Goal: Navigation & Orientation: Find specific page/section

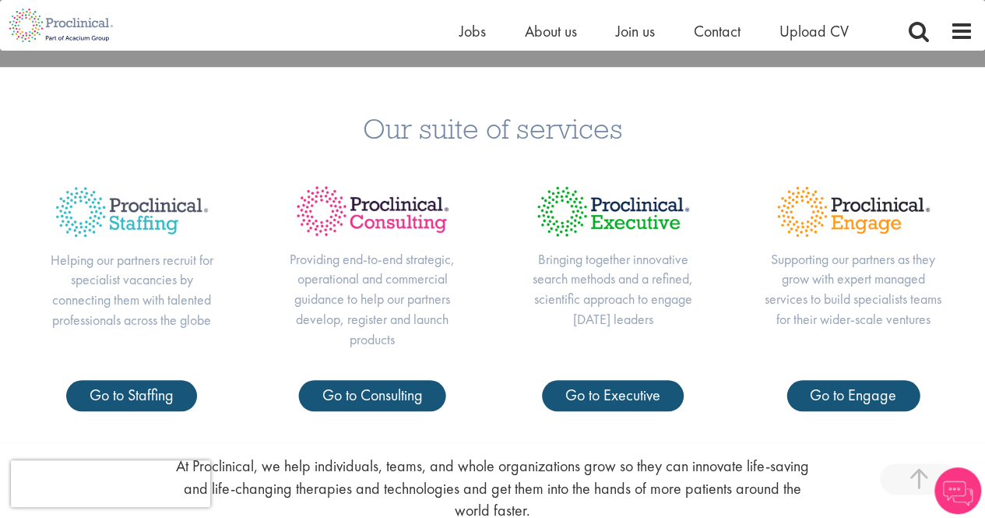
scroll to position [545, 0]
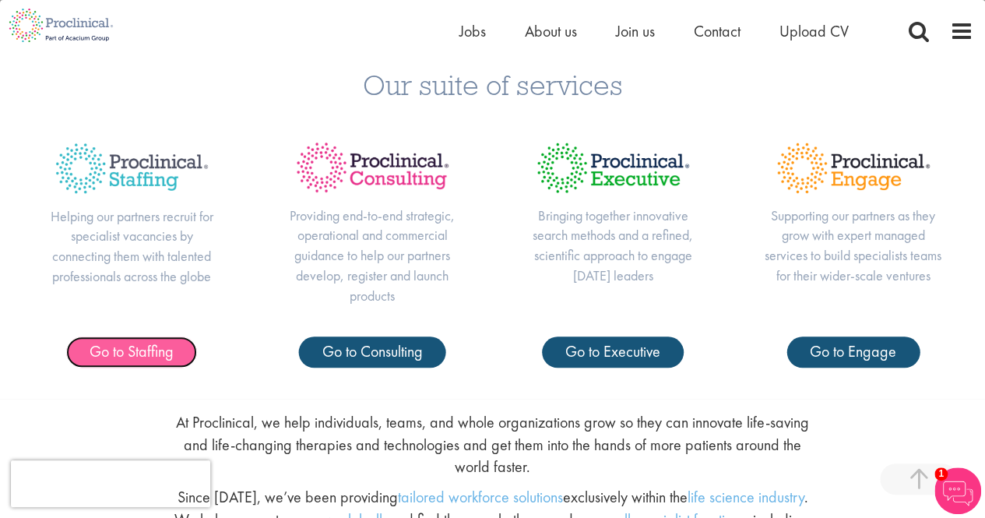
click at [112, 356] on span "Go to Staffing" at bounding box center [132, 351] width 84 height 20
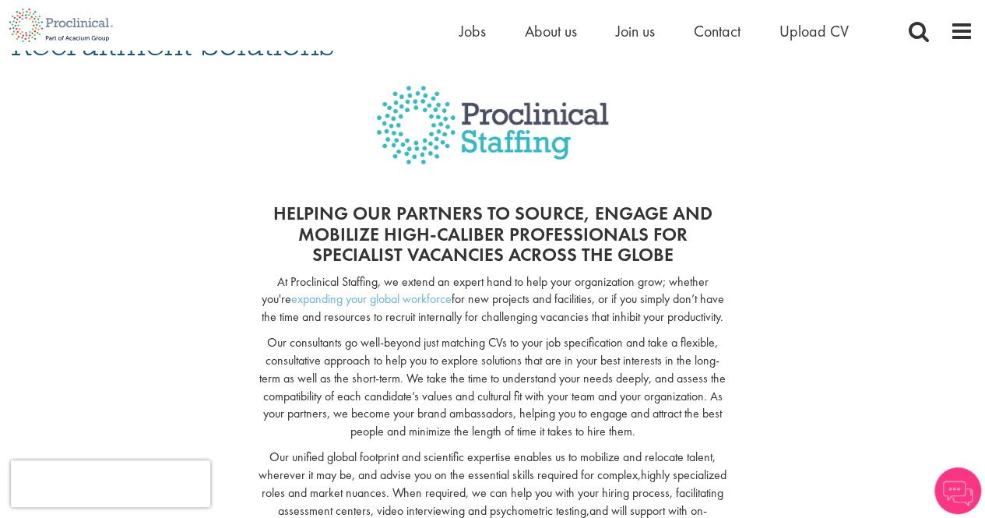
scroll to position [234, 0]
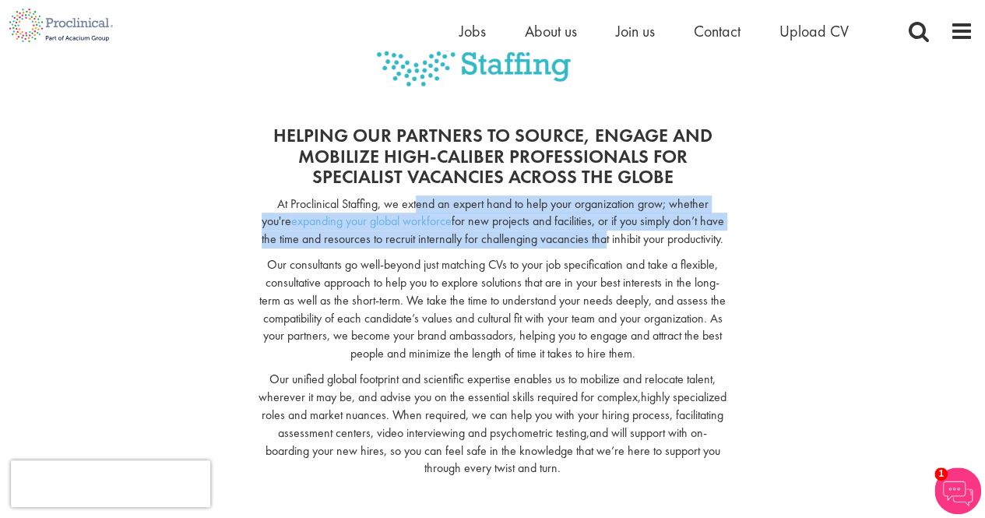
drag, startPoint x: 400, startPoint y: 202, endPoint x: 585, endPoint y: 234, distance: 188.0
click at [585, 234] on p "At Proclinical Staffing, we extend an expert hand to help your organization gro…" at bounding box center [492, 222] width 469 height 54
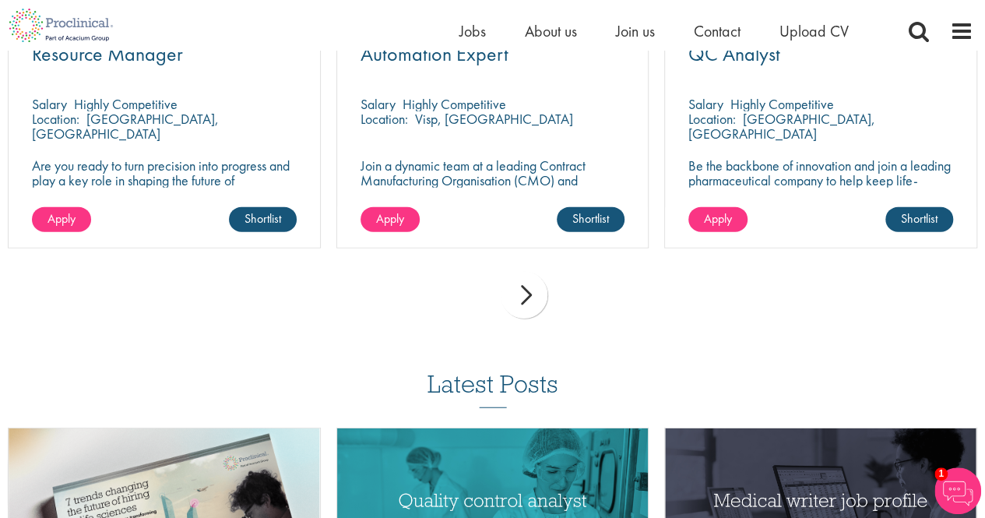
scroll to position [1868, 0]
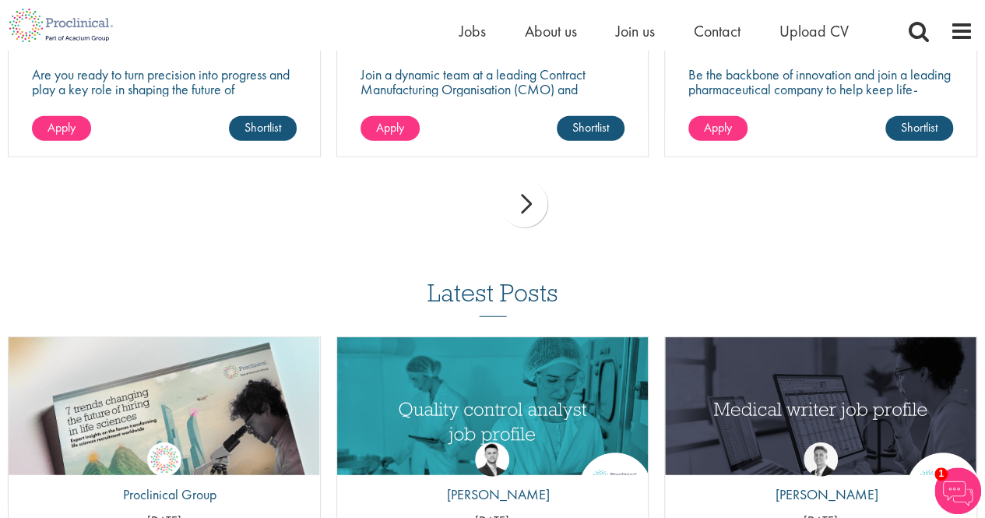
click at [527, 181] on div "next" at bounding box center [523, 204] width 47 height 47
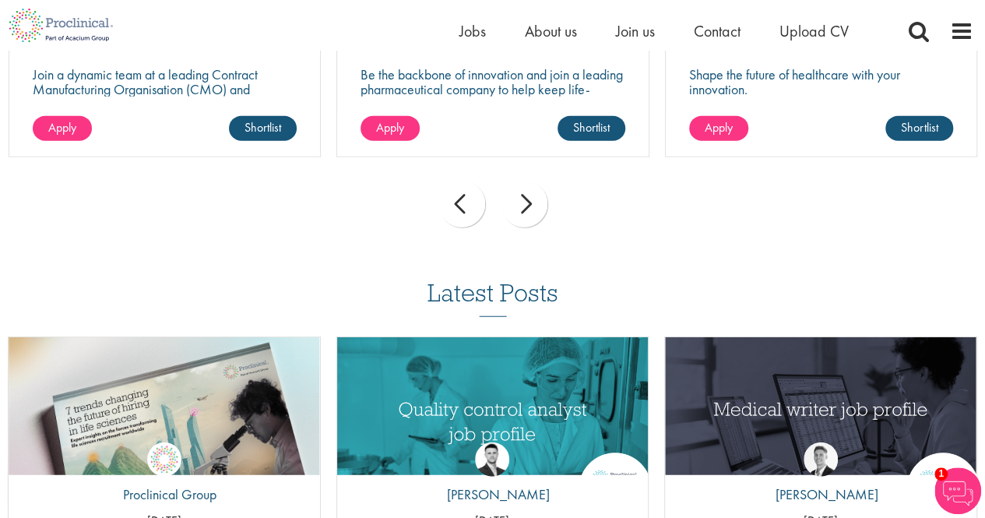
click at [524, 186] on div "next" at bounding box center [523, 204] width 47 height 47
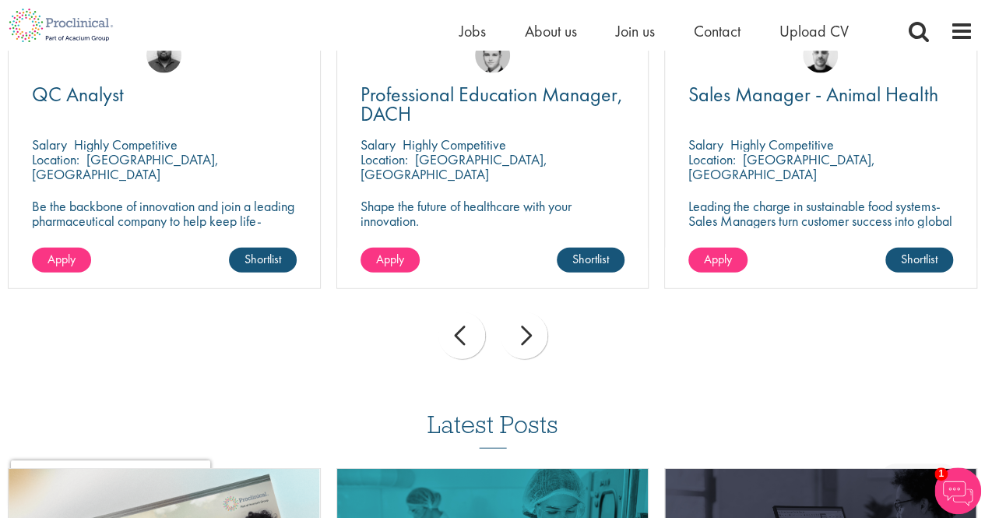
scroll to position [1712, 0]
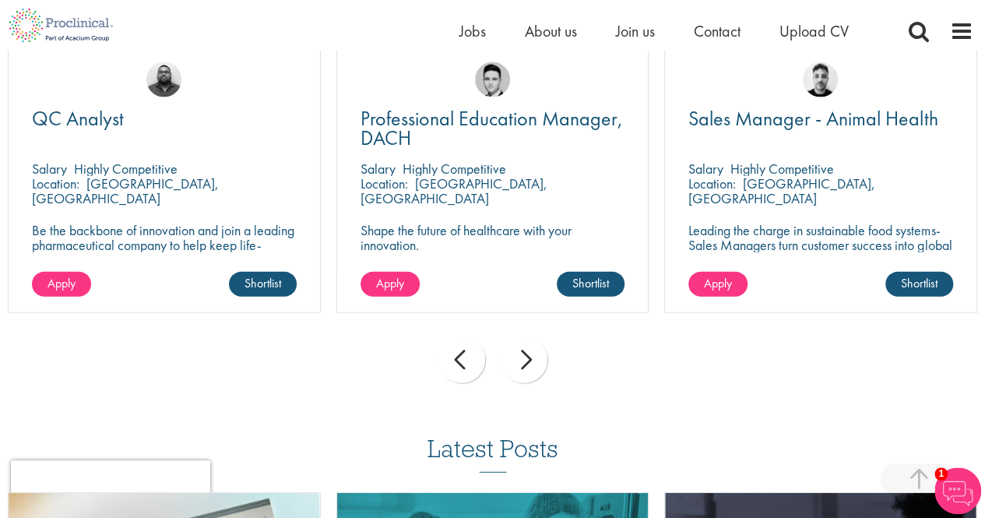
click at [529, 356] on div "next" at bounding box center [523, 359] width 47 height 47
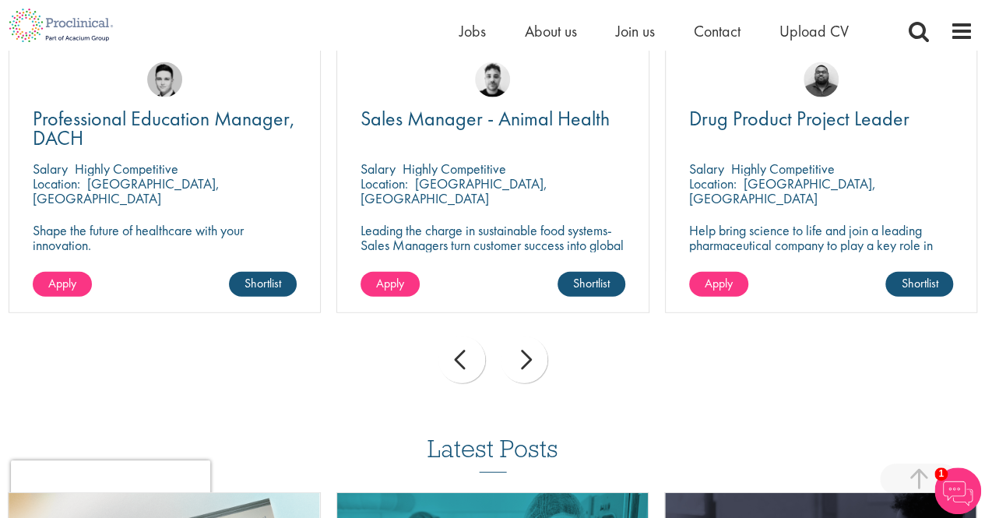
click at [528, 356] on div "next" at bounding box center [523, 359] width 47 height 47
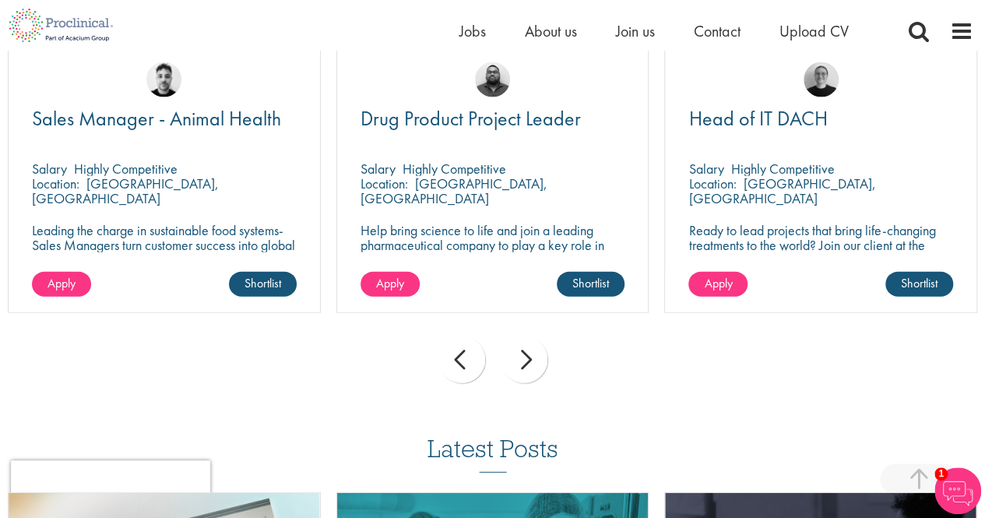
click at [528, 356] on div "next" at bounding box center [523, 359] width 47 height 47
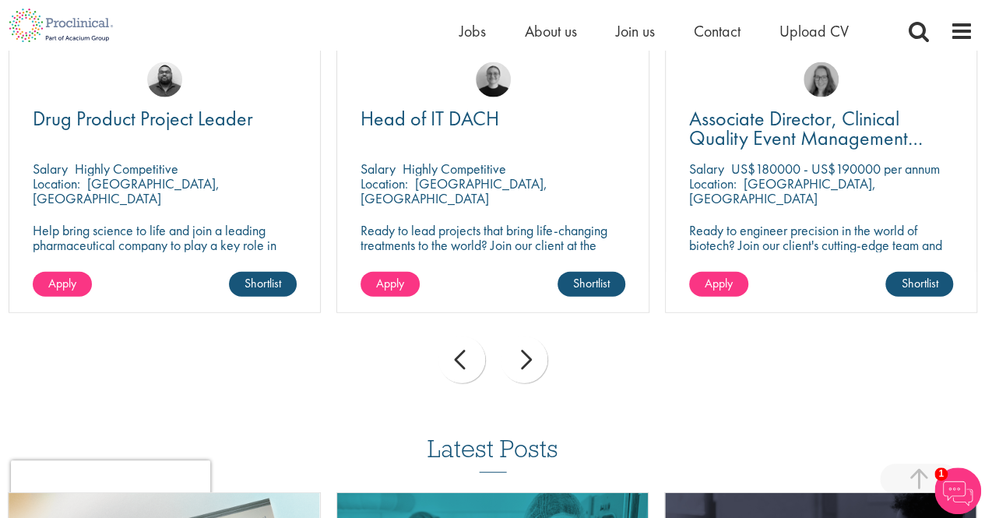
click at [528, 356] on div "next" at bounding box center [523, 359] width 47 height 47
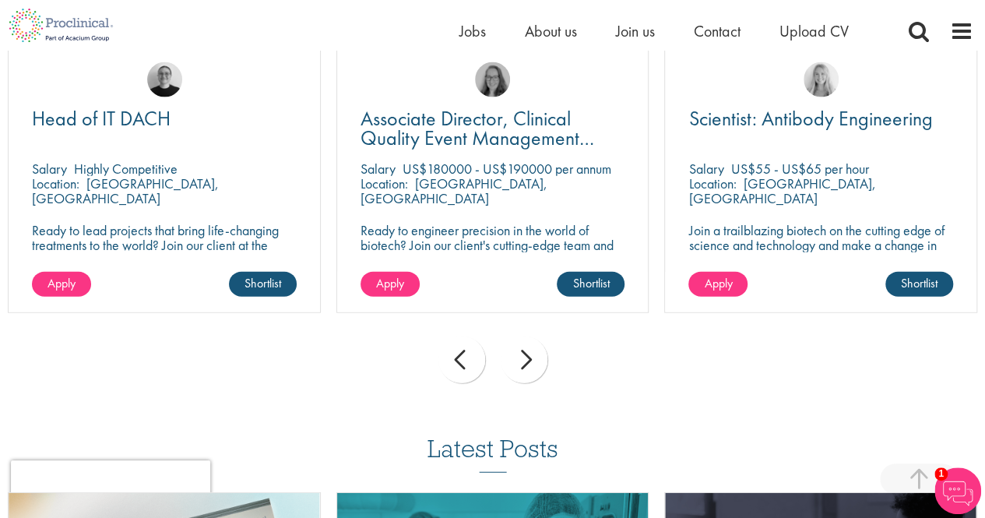
click at [528, 356] on div "next" at bounding box center [523, 359] width 47 height 47
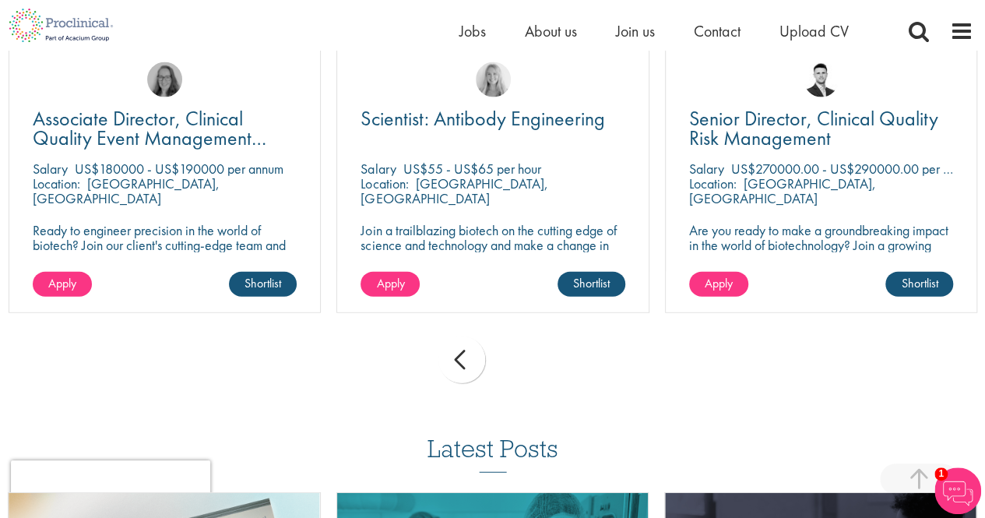
click at [528, 356] on div "prev next" at bounding box center [492, 362] width 985 height 68
click at [530, 349] on div "prev next" at bounding box center [492, 362] width 985 height 68
click at [462, 348] on div "prev" at bounding box center [461, 359] width 47 height 47
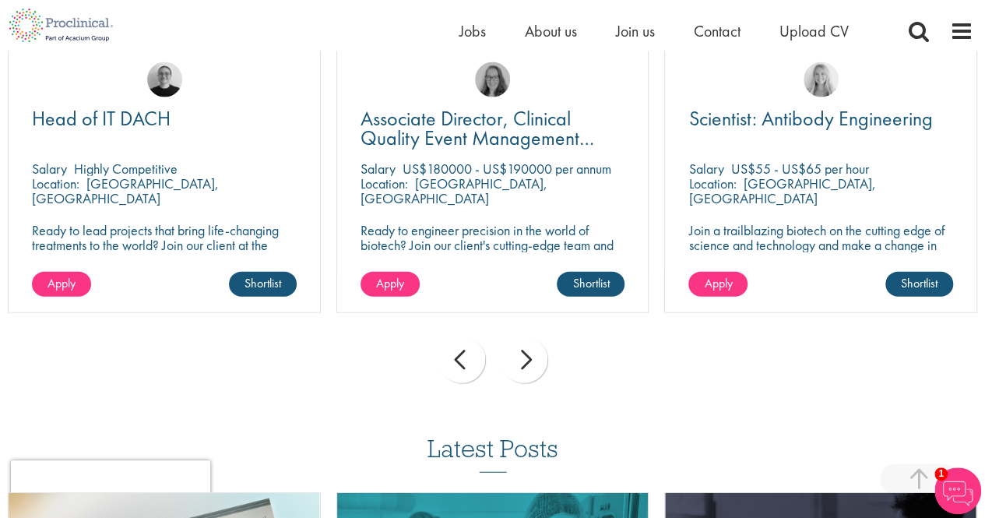
click at [467, 349] on div "prev" at bounding box center [461, 359] width 47 height 47
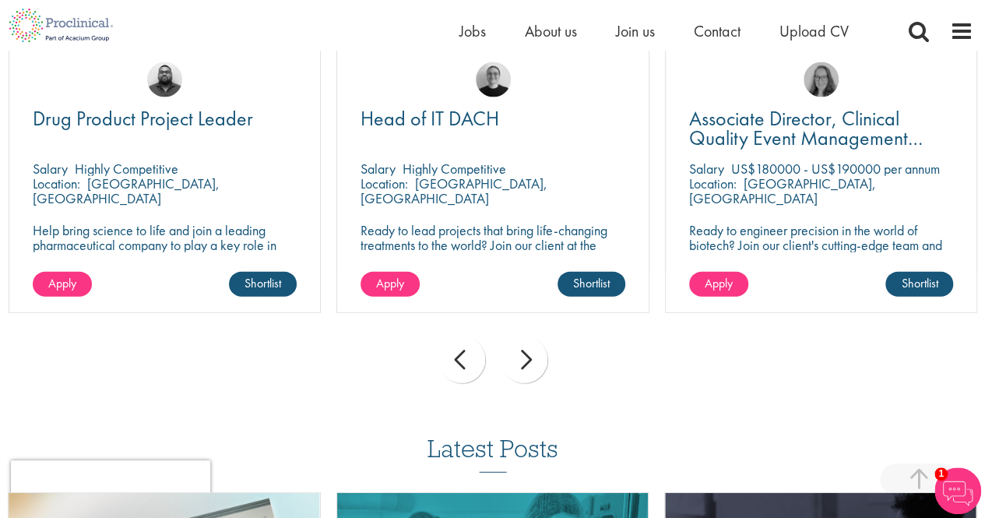
click at [469, 349] on div "prev" at bounding box center [461, 359] width 47 height 47
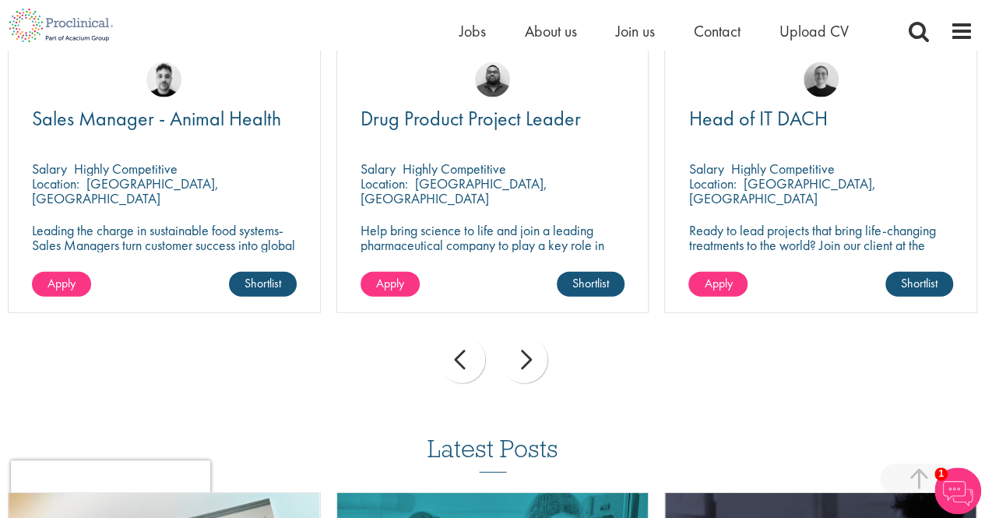
click at [469, 349] on div "prev" at bounding box center [461, 359] width 47 height 47
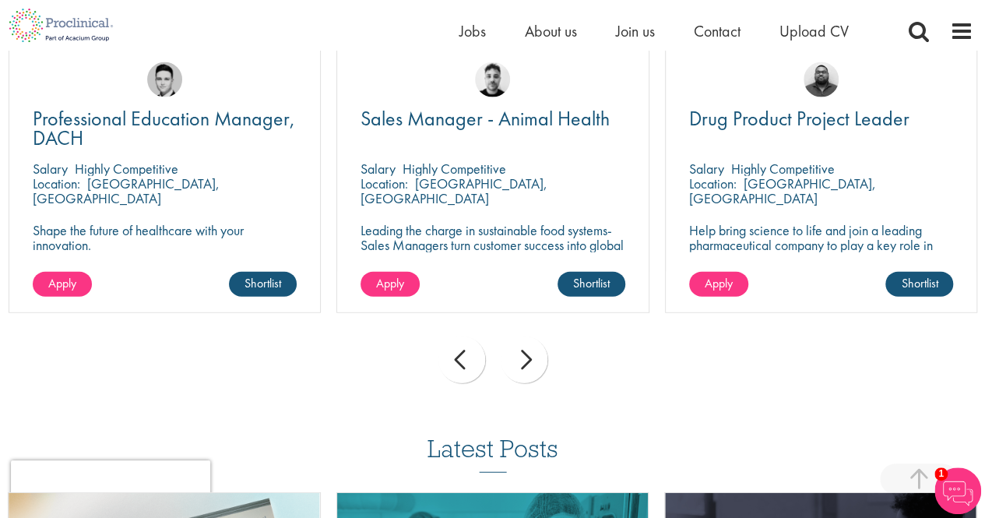
click at [469, 349] on div "prev" at bounding box center [461, 359] width 47 height 47
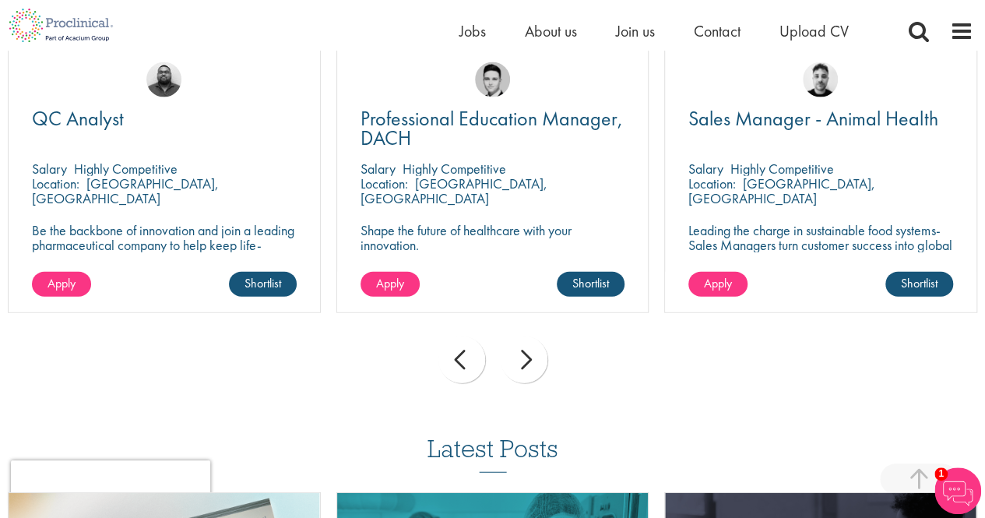
click at [469, 349] on div "prev" at bounding box center [461, 359] width 47 height 47
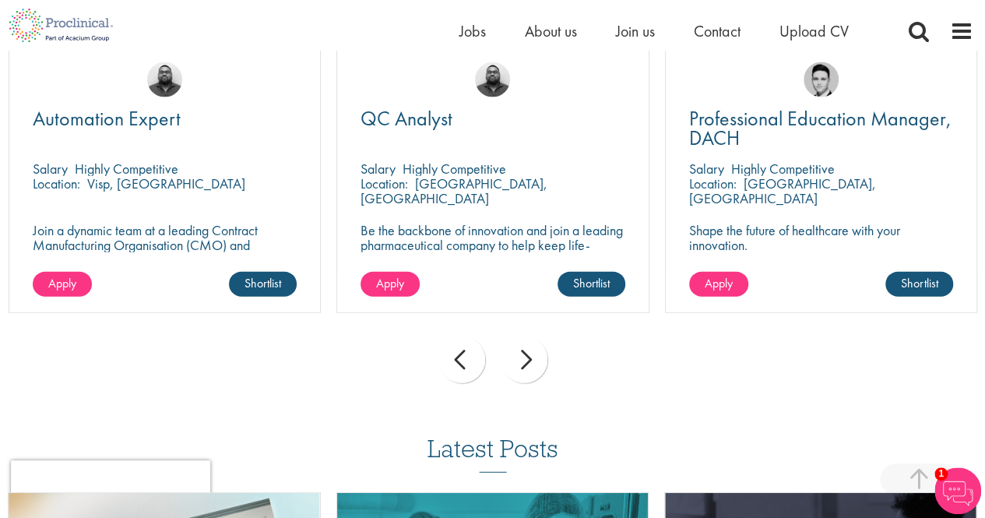
click at [469, 349] on div "prev" at bounding box center [461, 359] width 47 height 47
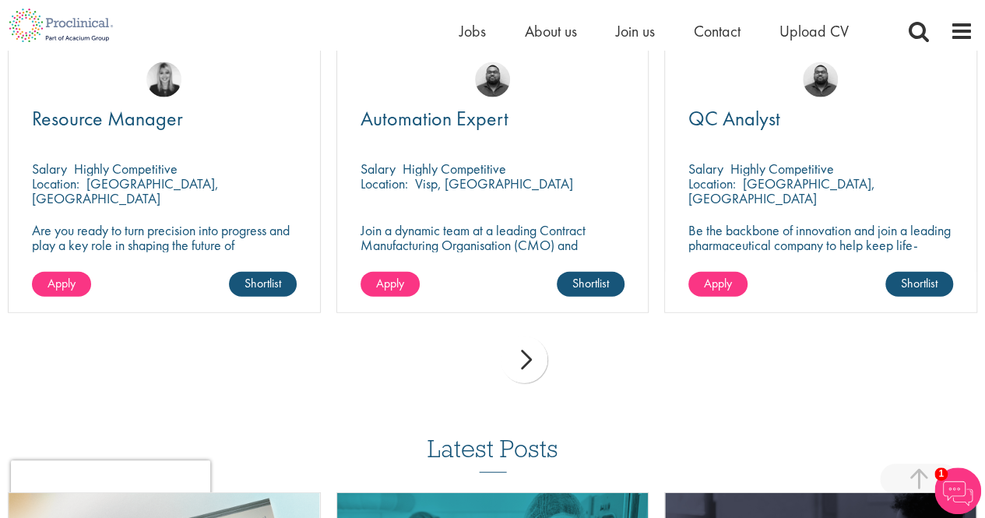
click at [469, 349] on div "prev next" at bounding box center [492, 362] width 985 height 68
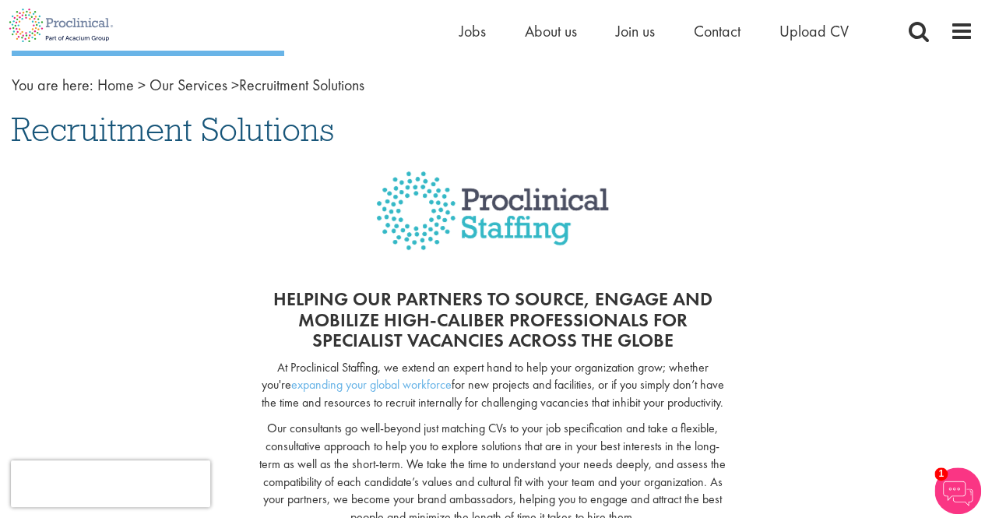
scroll to position [0, 0]
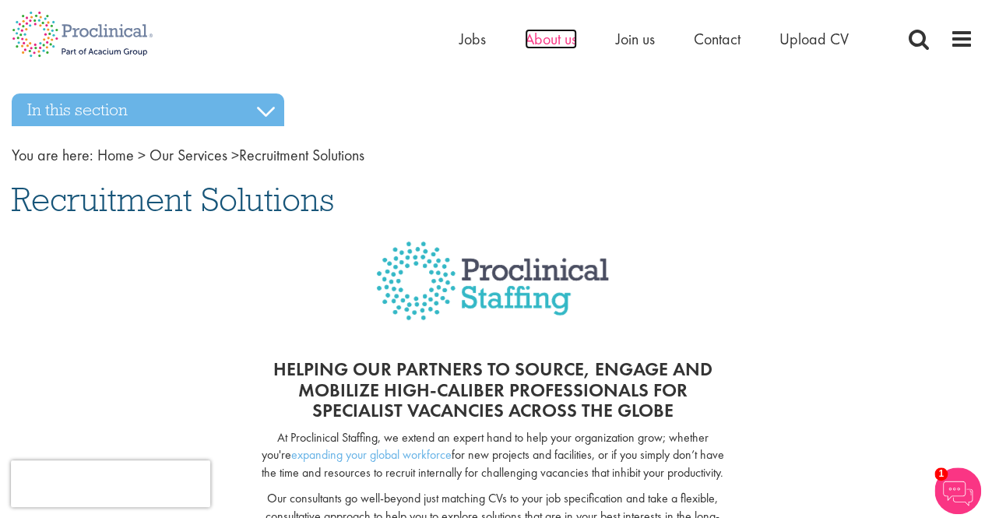
click at [536, 38] on span "About us" at bounding box center [551, 39] width 52 height 20
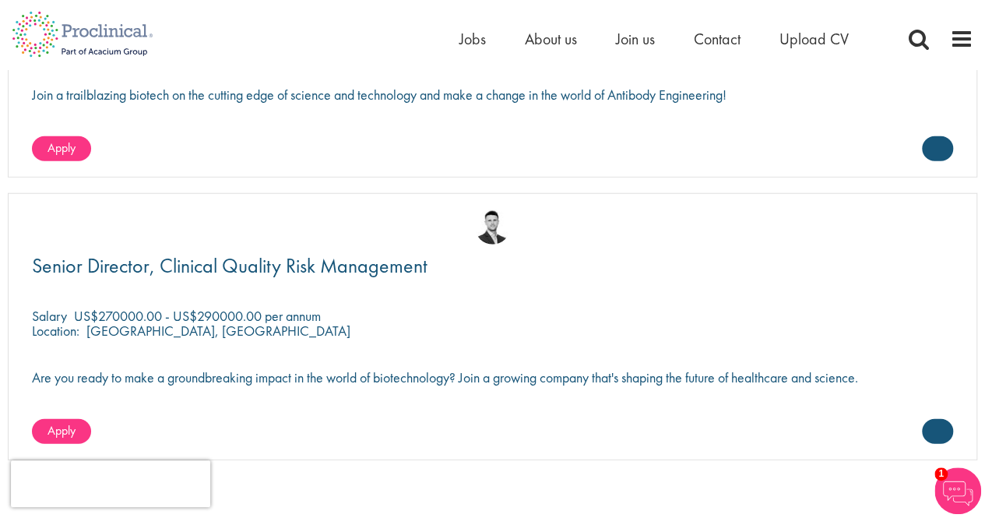
scroll to position [4904, 0]
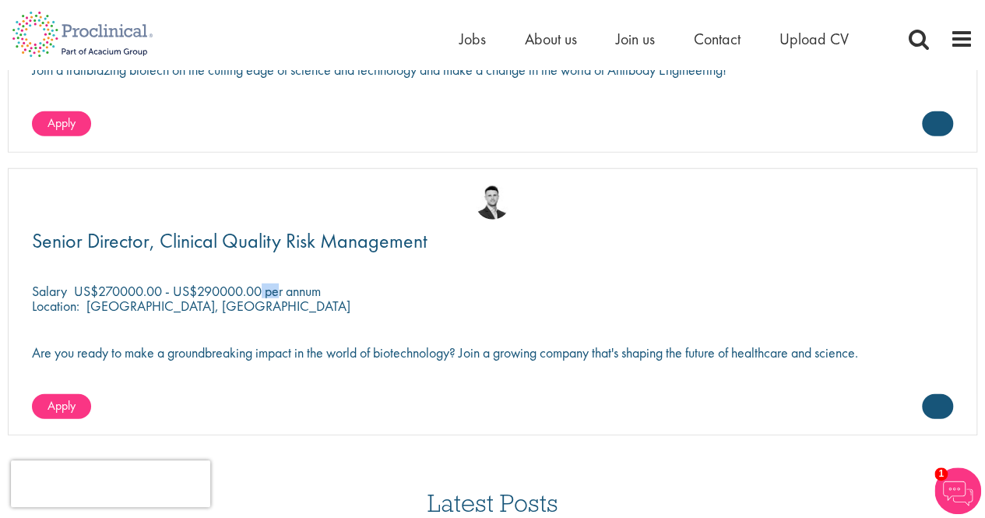
drag, startPoint x: 121, startPoint y: 292, endPoint x: 147, endPoint y: 289, distance: 25.9
click at [145, 291] on p "US$270000.00 - US$290000.00 per annum" at bounding box center [197, 291] width 247 height 18
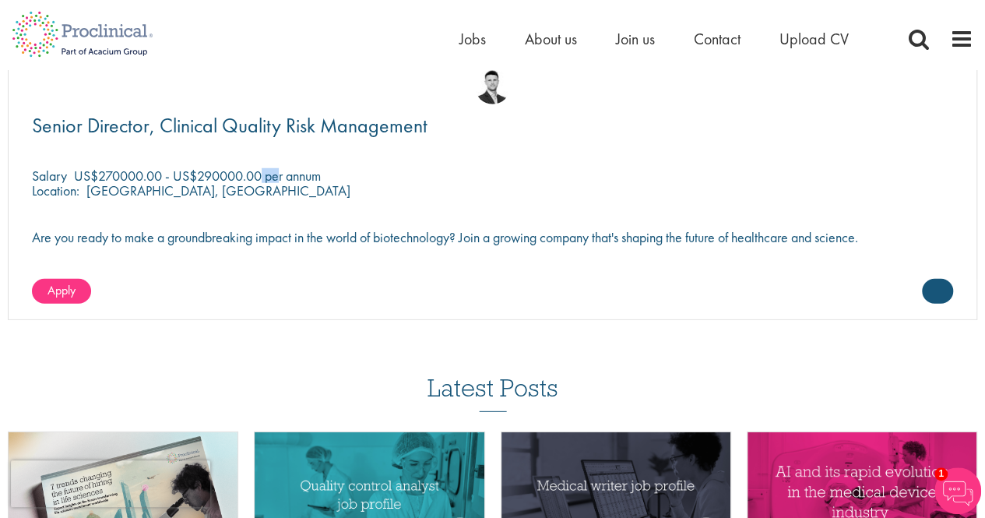
scroll to position [4950, 0]
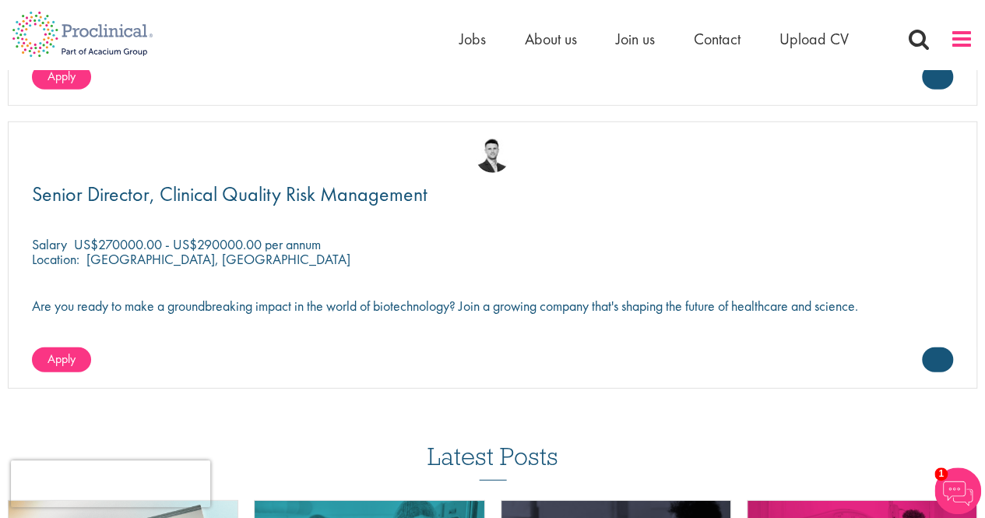
click at [968, 38] on span at bounding box center [961, 38] width 23 height 23
click at [962, 40] on span at bounding box center [961, 38] width 23 height 23
click at [945, 44] on div "Home Jobs About us Join us Contact Upload CV" at bounding box center [716, 42] width 514 height 31
click at [959, 43] on span at bounding box center [961, 38] width 23 height 23
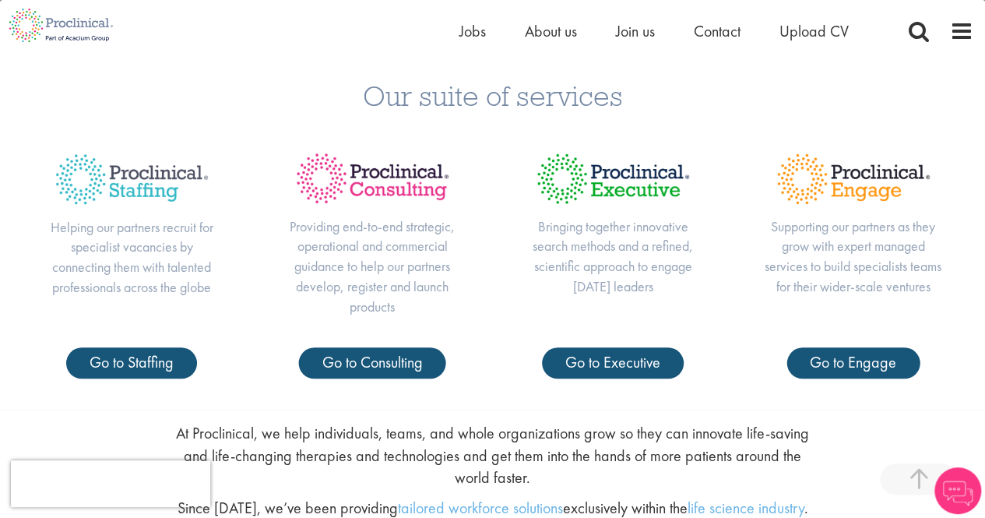
scroll to position [545, 0]
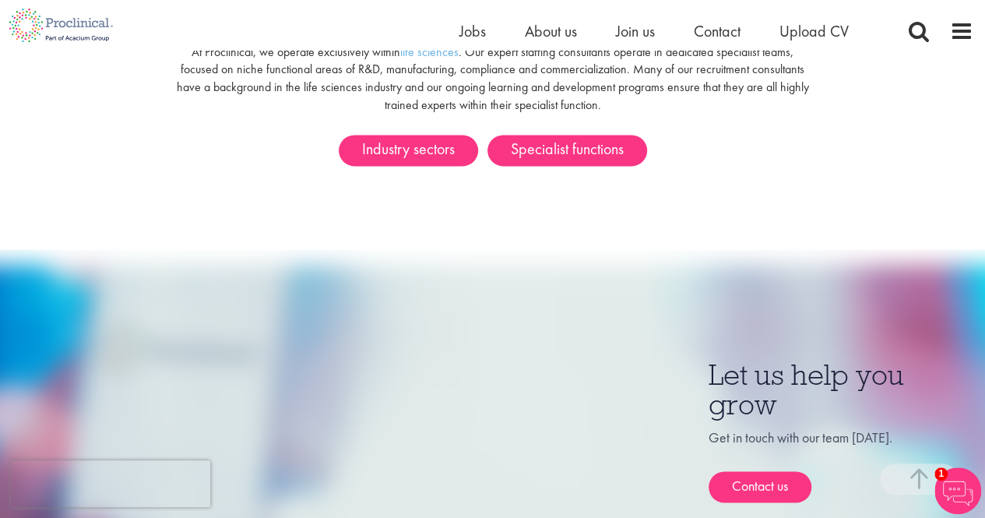
scroll to position [934, 0]
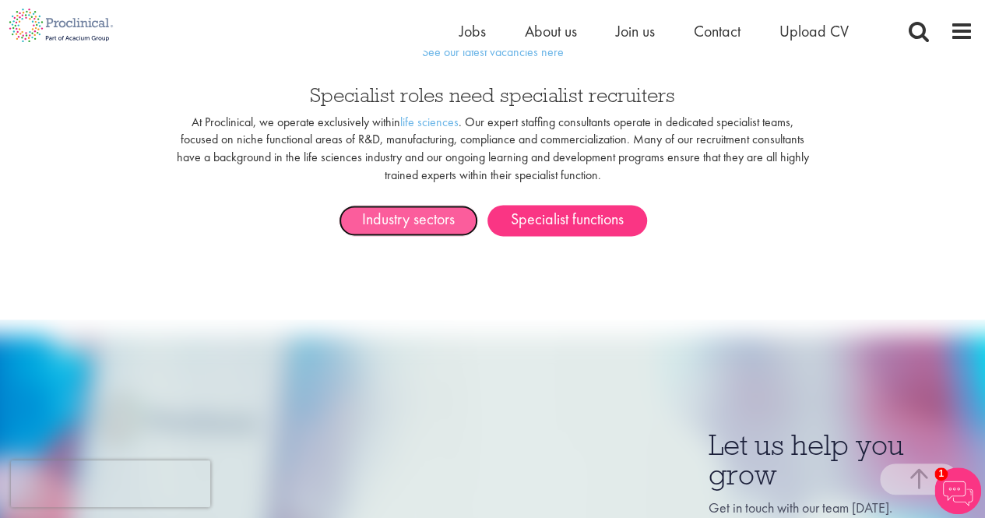
click at [456, 208] on link "Industry sectors" at bounding box center [408, 220] width 139 height 31
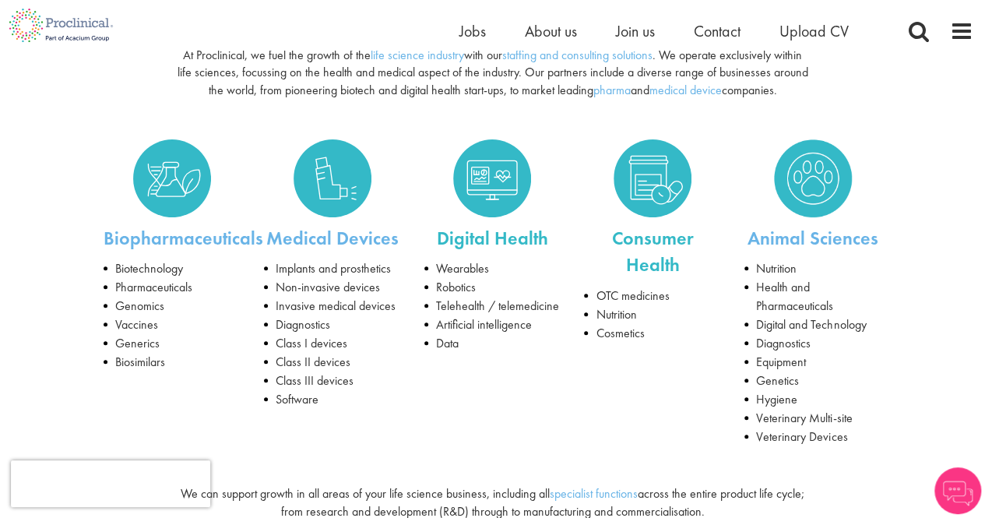
scroll to position [234, 0]
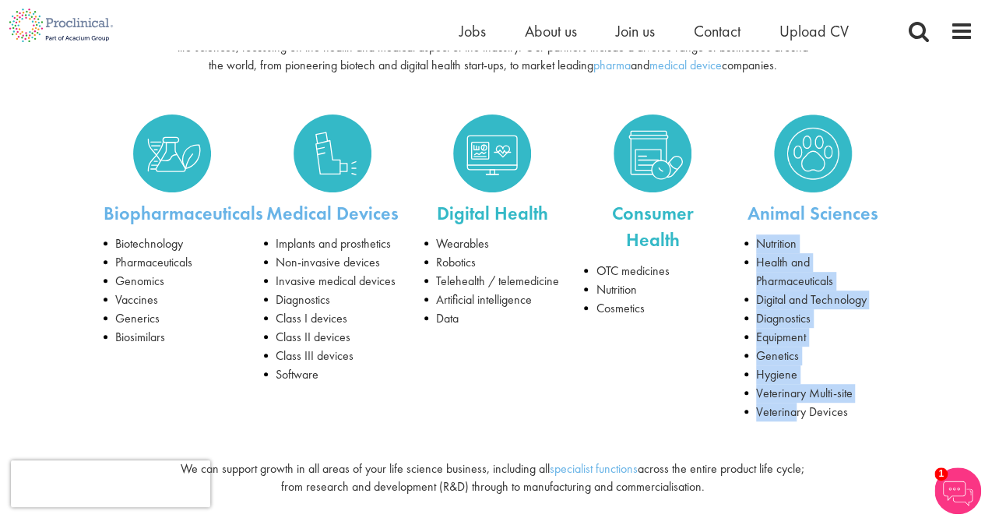
drag, startPoint x: 760, startPoint y: 253, endPoint x: 787, endPoint y: 392, distance: 141.2
click at [796, 402] on ul "Nutrition Health and Pharmaceuticals Digital and Technology Diagnostics Equipme…" at bounding box center [812, 327] width 137 height 187
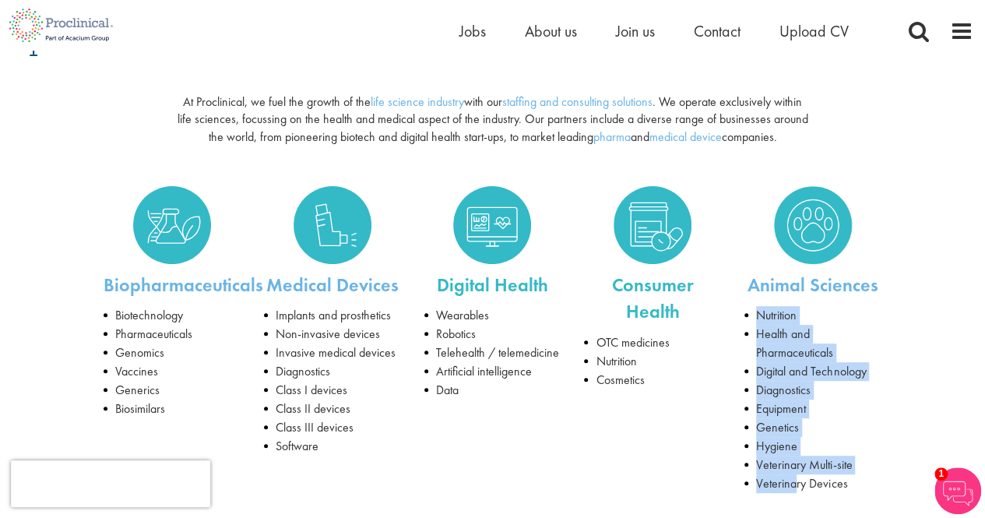
scroll to position [78, 0]
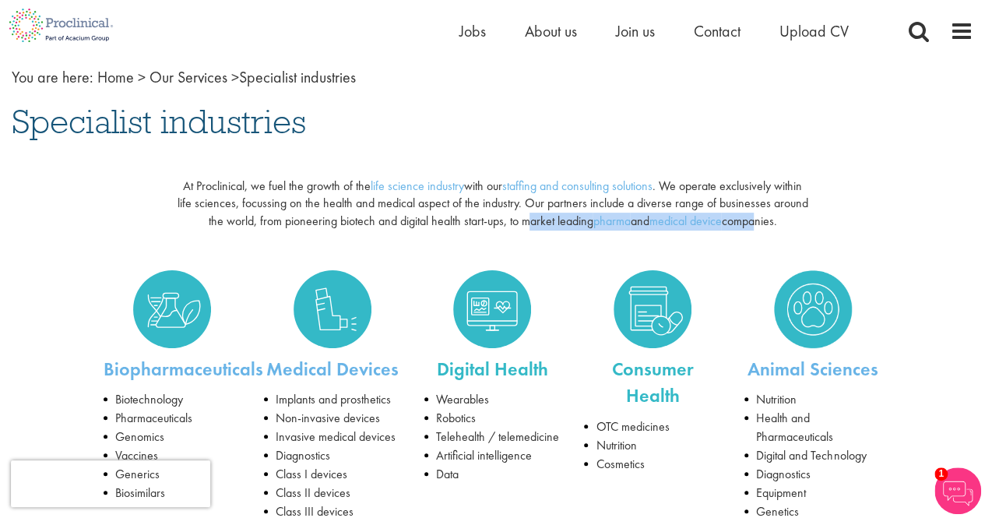
drag, startPoint x: 523, startPoint y: 223, endPoint x: 753, endPoint y: 228, distance: 230.4
click at [753, 228] on p "At Proclinical, we fuel the growth of the life science industry with our staffi…" at bounding box center [492, 204] width 633 height 54
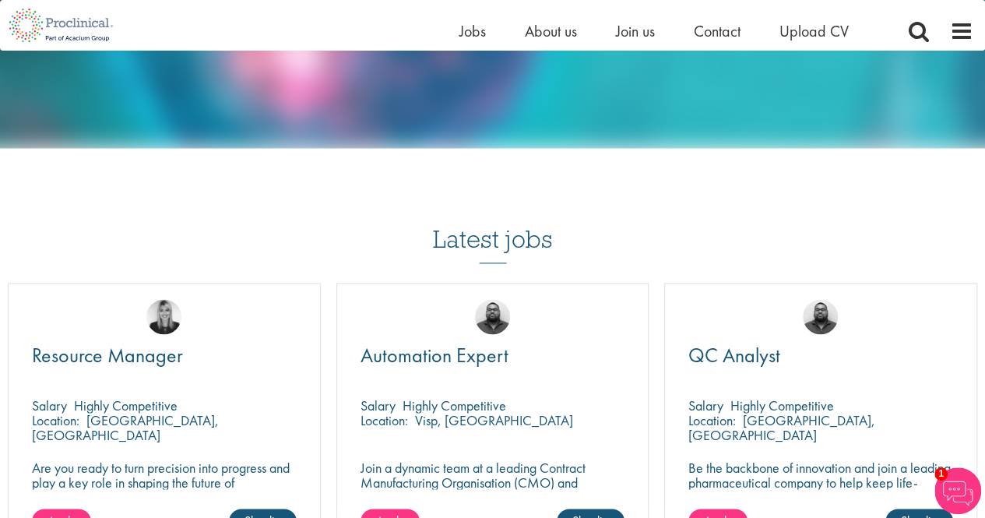
scroll to position [1168, 0]
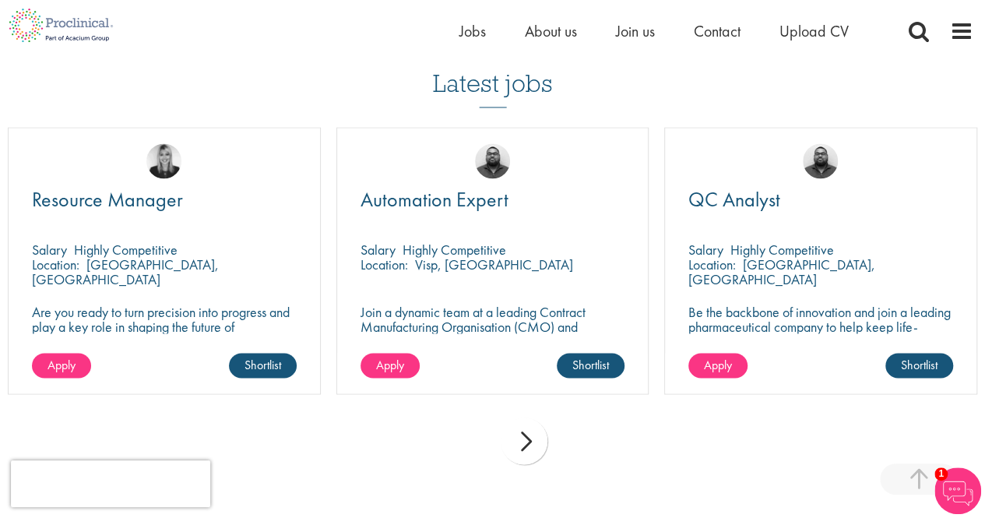
click at [517, 451] on div "next" at bounding box center [523, 440] width 47 height 47
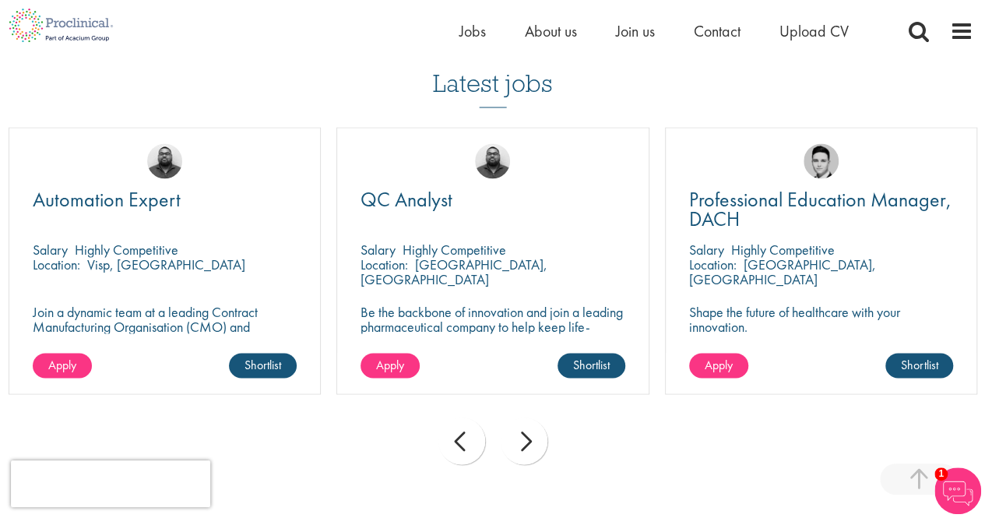
click at [515, 451] on div "next" at bounding box center [523, 440] width 47 height 47
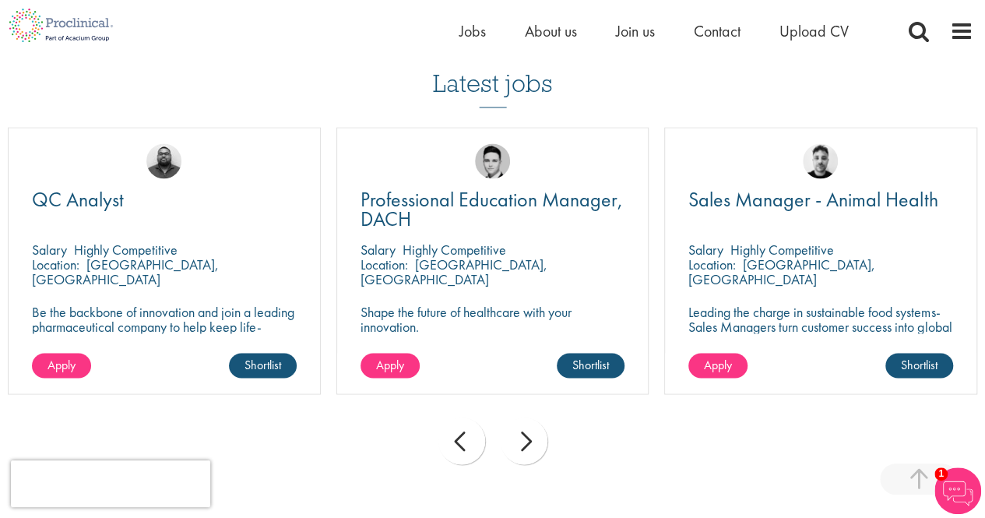
click at [515, 451] on div "next" at bounding box center [523, 440] width 47 height 47
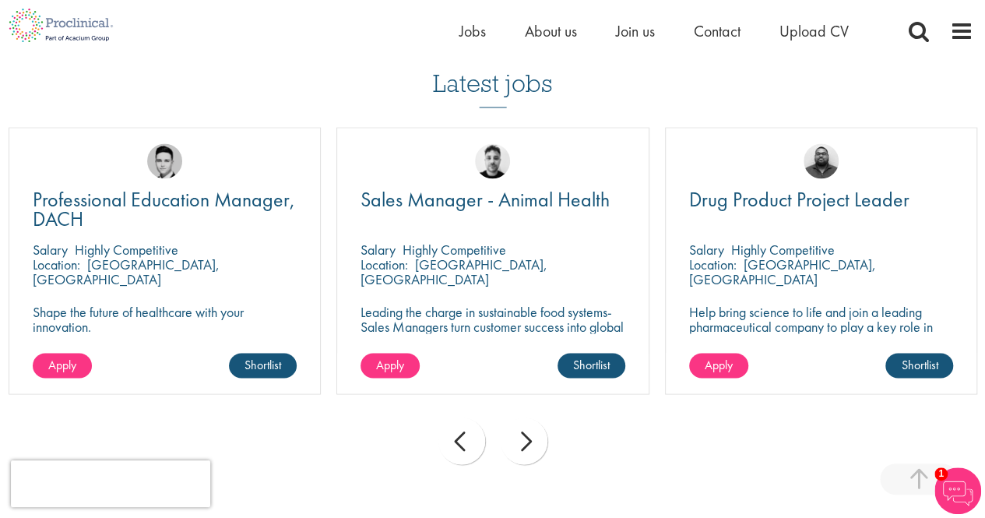
click at [515, 451] on div "next" at bounding box center [523, 440] width 47 height 47
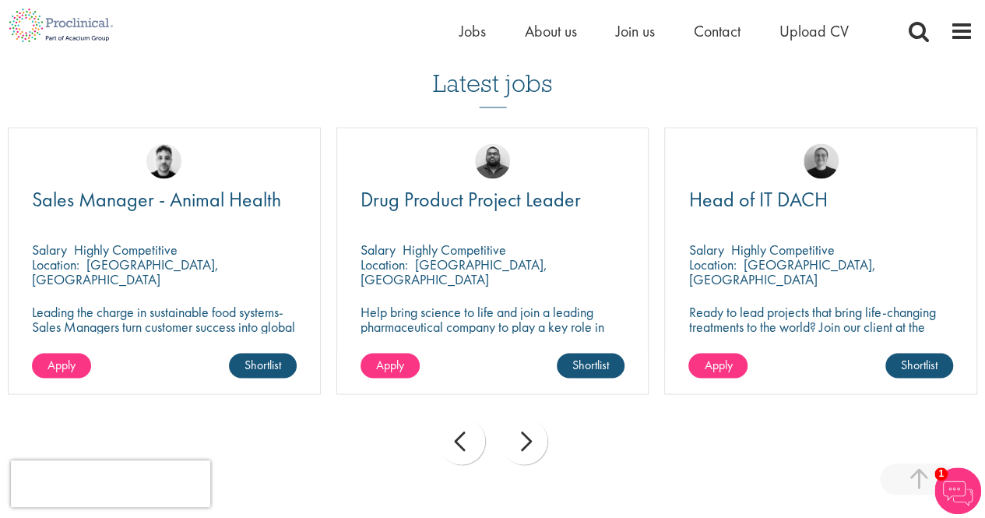
click at [515, 452] on div "next" at bounding box center [523, 440] width 47 height 47
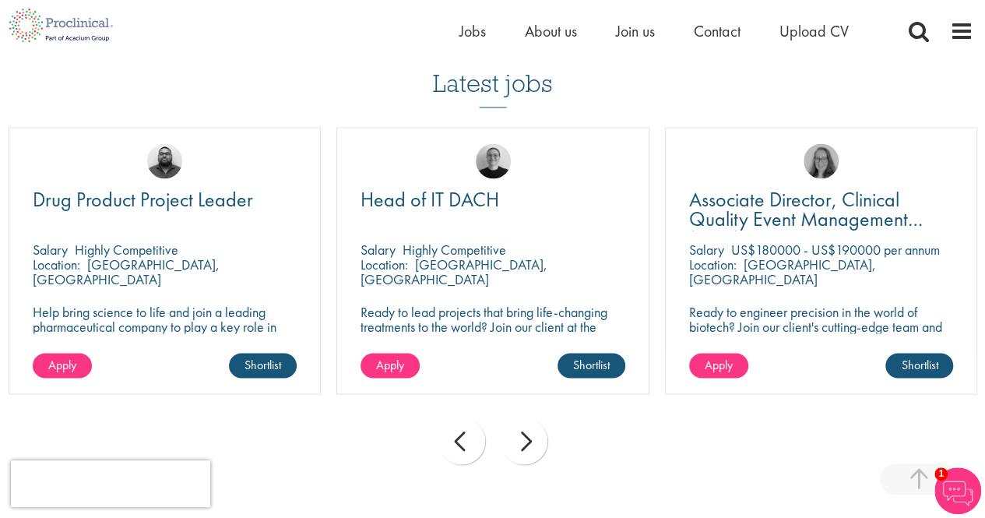
click at [516, 453] on div "next" at bounding box center [523, 440] width 47 height 47
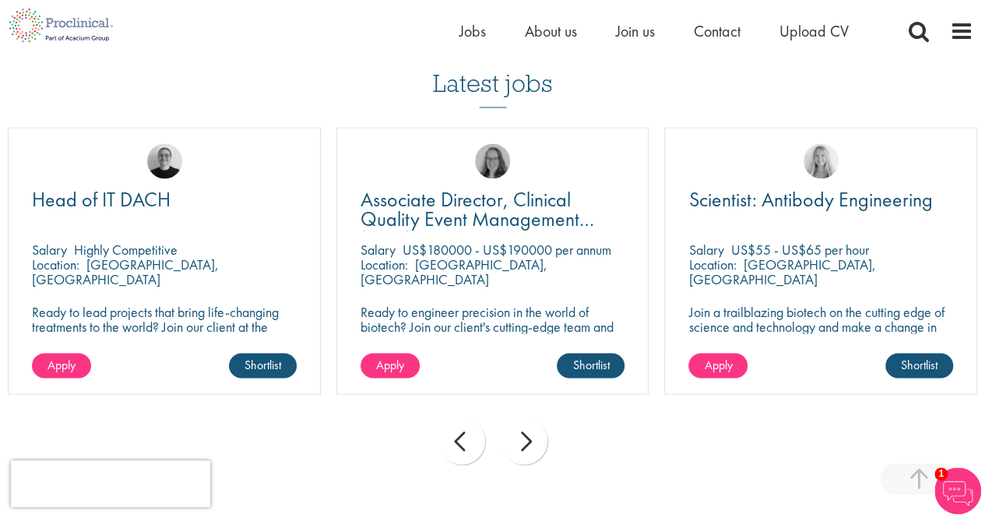
click at [516, 453] on div "next" at bounding box center [523, 440] width 47 height 47
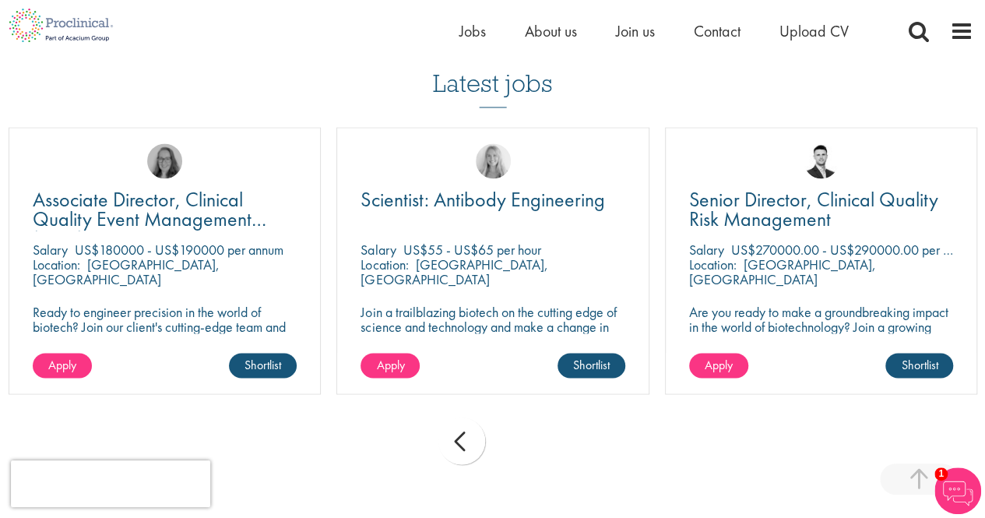
click at [516, 453] on div "prev next" at bounding box center [492, 443] width 985 height 68
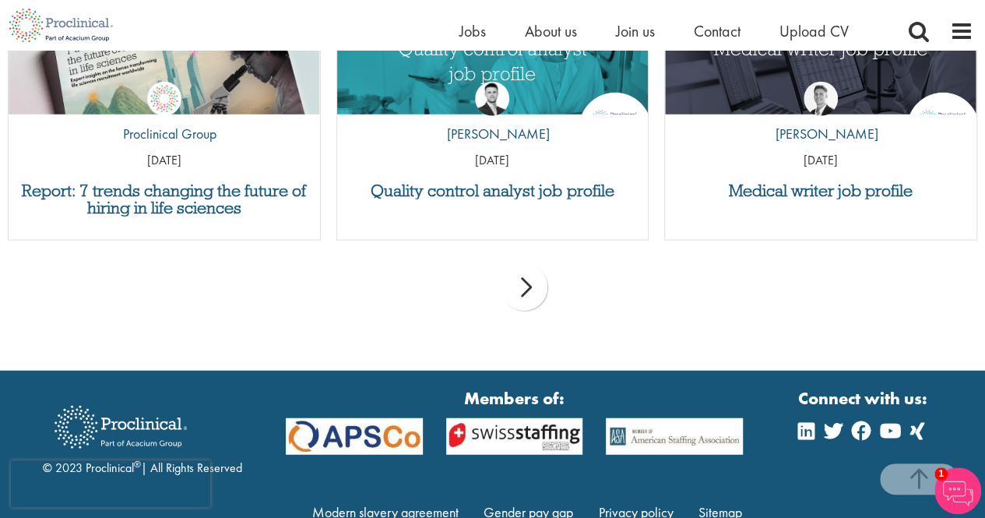
scroll to position [1681, 0]
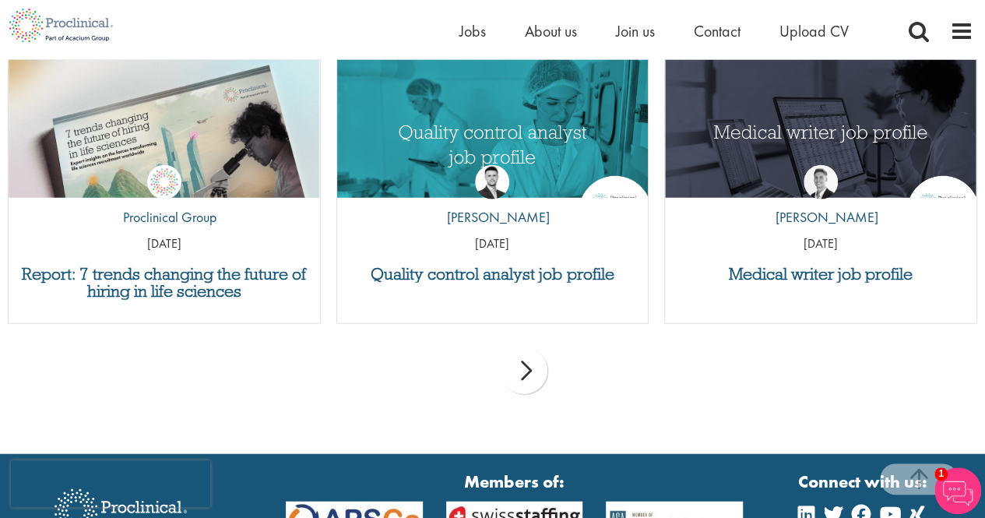
click at [525, 374] on div "next" at bounding box center [523, 370] width 47 height 47
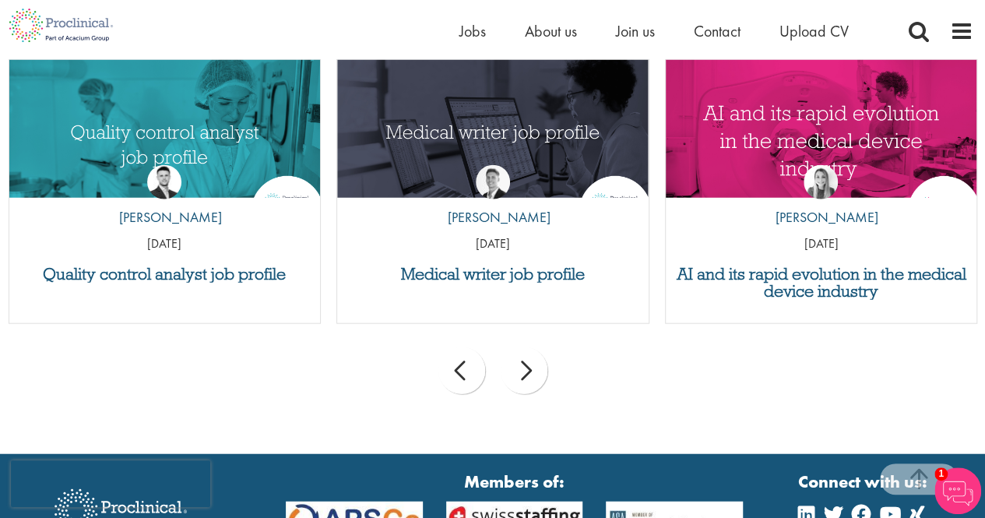
click at [525, 374] on div "next" at bounding box center [523, 370] width 47 height 47
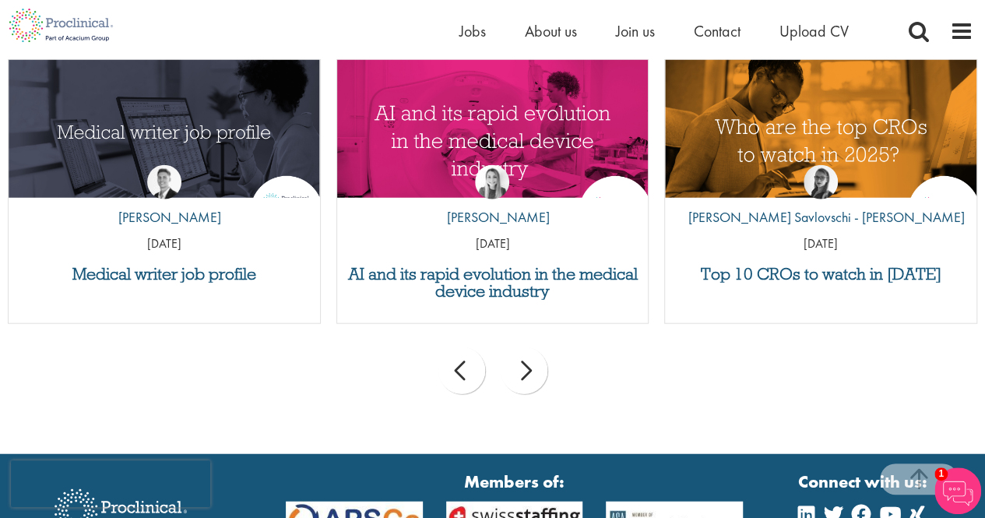
click at [525, 374] on div "next" at bounding box center [523, 370] width 47 height 47
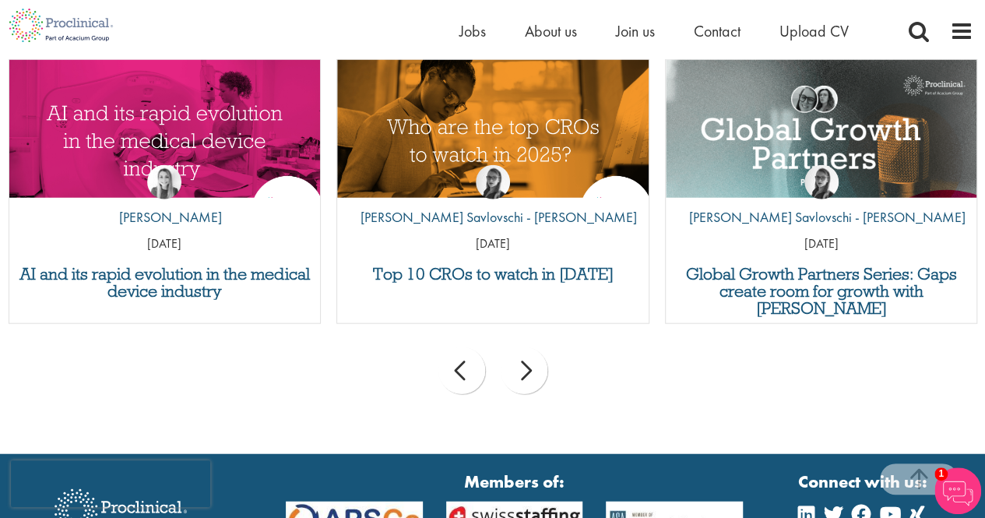
click at [525, 374] on div "next" at bounding box center [523, 370] width 47 height 47
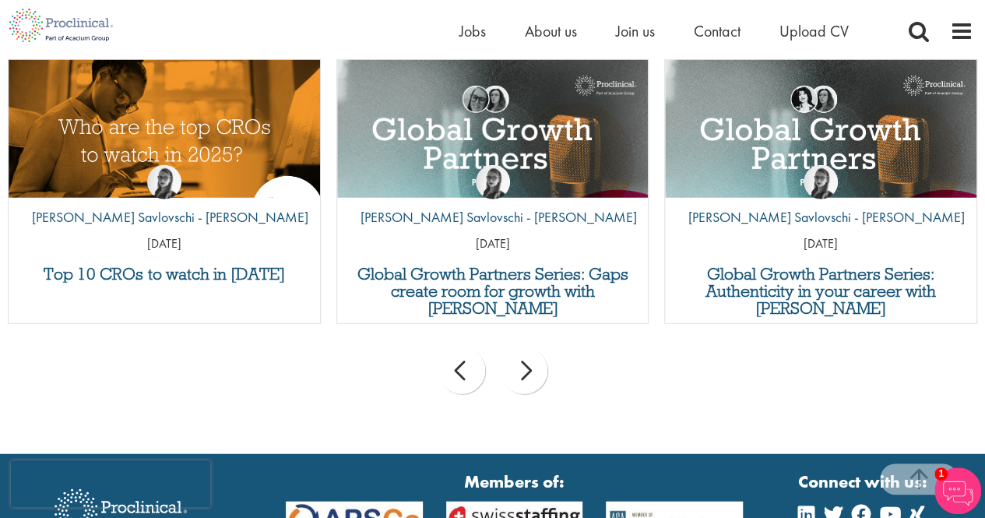
click at [525, 374] on div "next" at bounding box center [523, 370] width 47 height 47
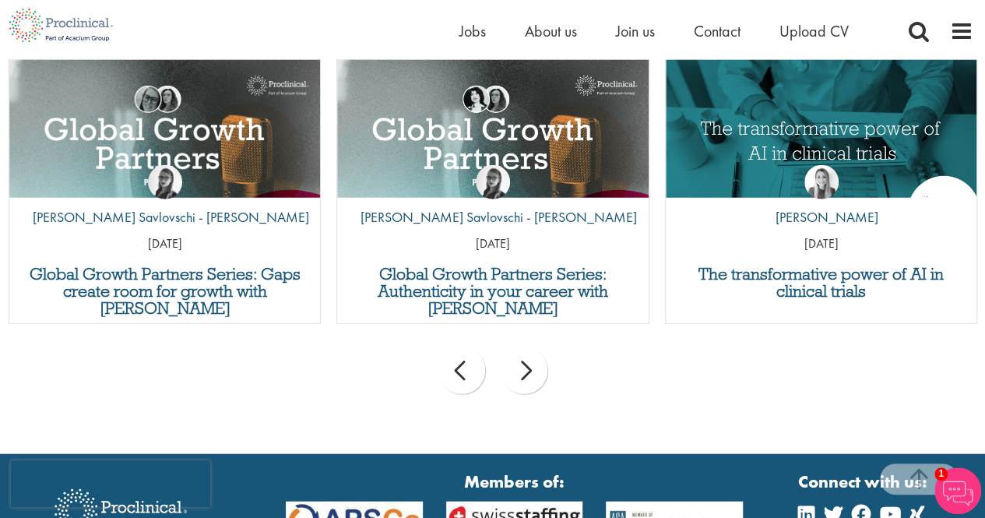
click at [525, 374] on div "next" at bounding box center [523, 370] width 47 height 47
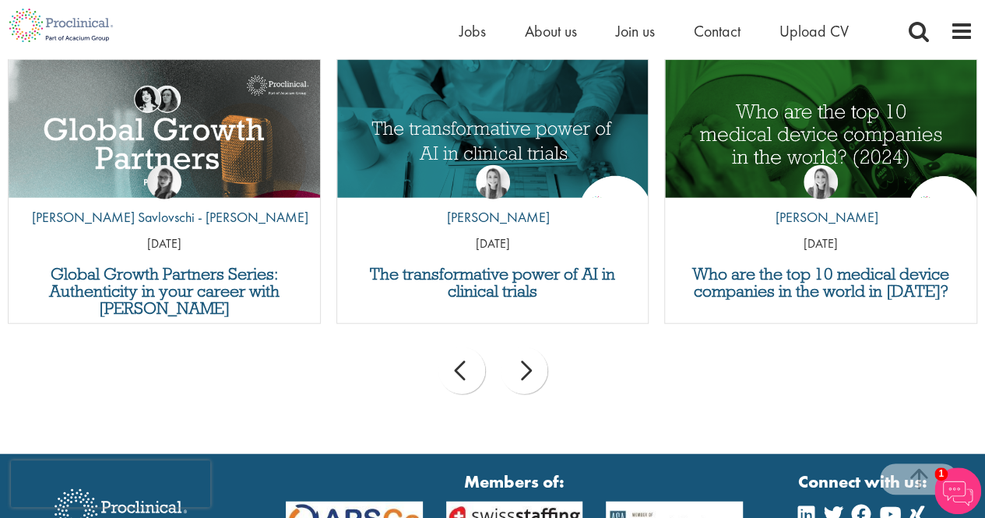
click at [525, 374] on div "next" at bounding box center [523, 370] width 47 height 47
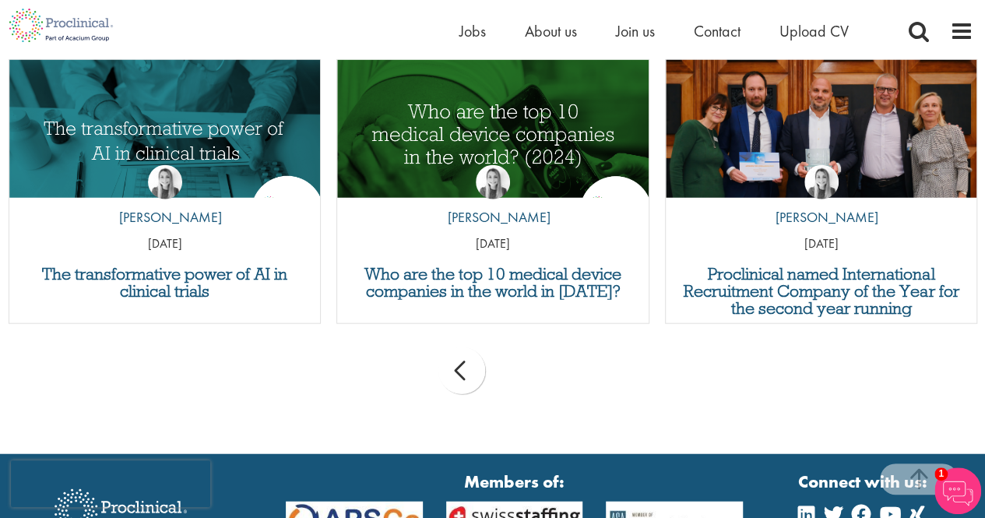
click at [525, 374] on div "prev next" at bounding box center [492, 373] width 985 height 68
click at [526, 374] on div "prev next" at bounding box center [492, 373] width 985 height 68
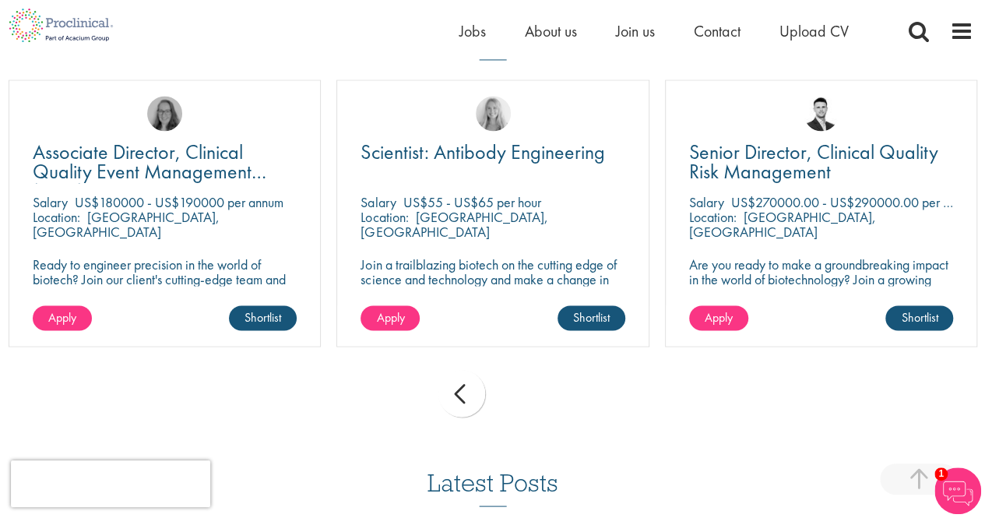
scroll to position [1214, 0]
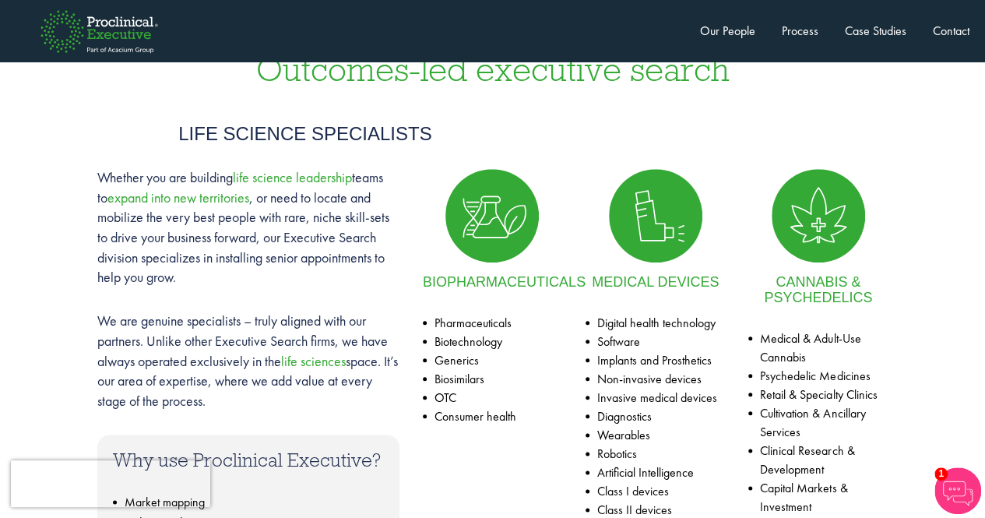
scroll to position [778, 0]
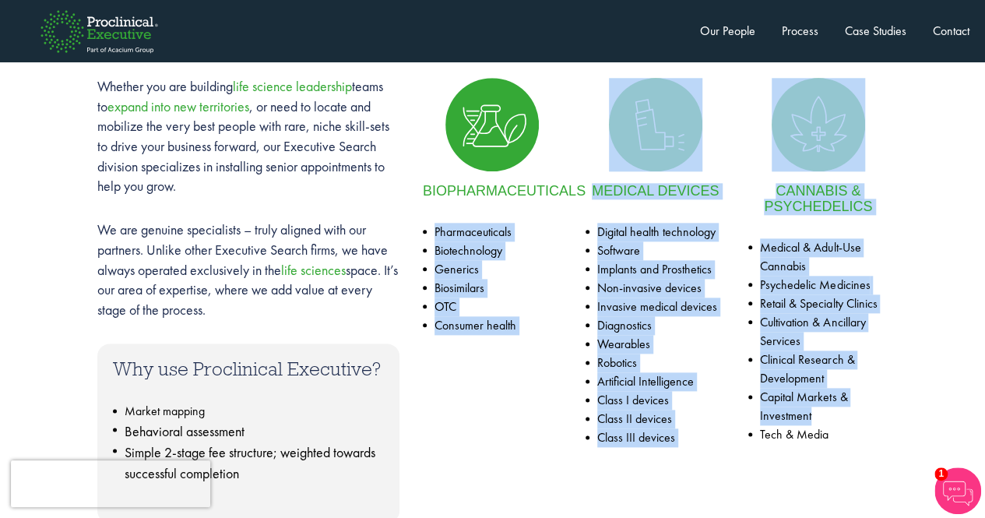
drag, startPoint x: 430, startPoint y: 245, endPoint x: 821, endPoint y: 411, distance: 424.5
click at [824, 416] on div "Whether you are building life science leadership teams to expand into [GEOGRAPH…" at bounding box center [492, 292] width 977 height 462
click at [820, 411] on li "Capital Markets & Investment" at bounding box center [817, 406] width 139 height 37
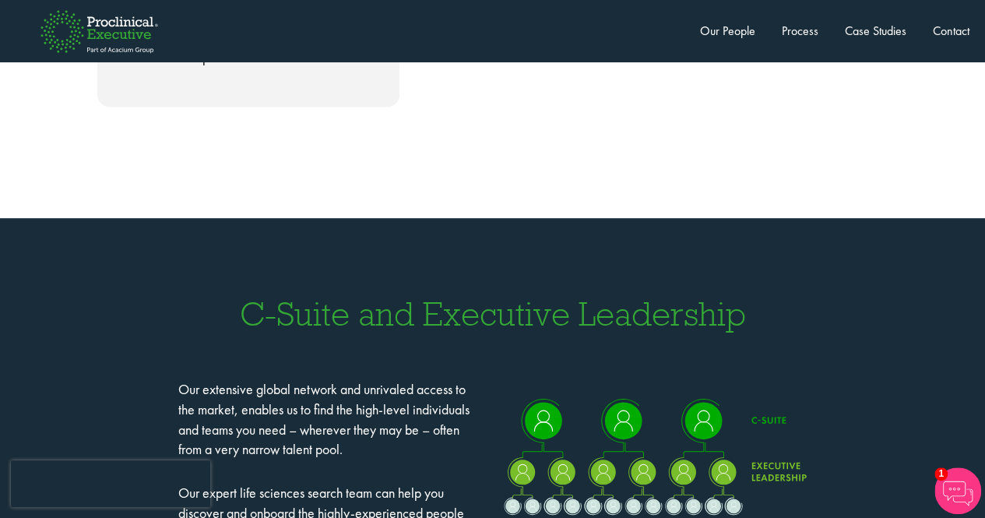
scroll to position [1401, 0]
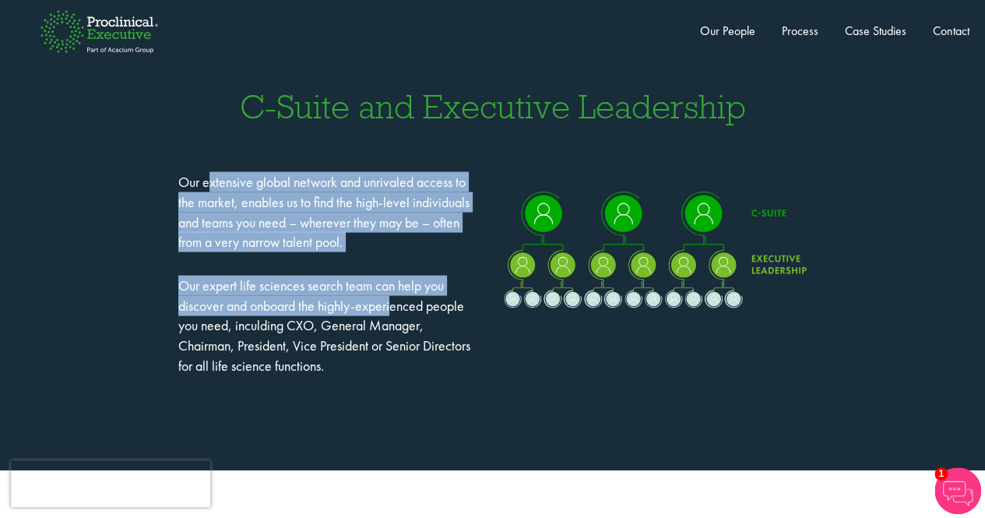
drag, startPoint x: 207, startPoint y: 178, endPoint x: 397, endPoint y: 315, distance: 234.2
click at [395, 315] on div "Our extensive global network and unrivaled access to the market, enables us to …" at bounding box center [329, 263] width 325 height 223
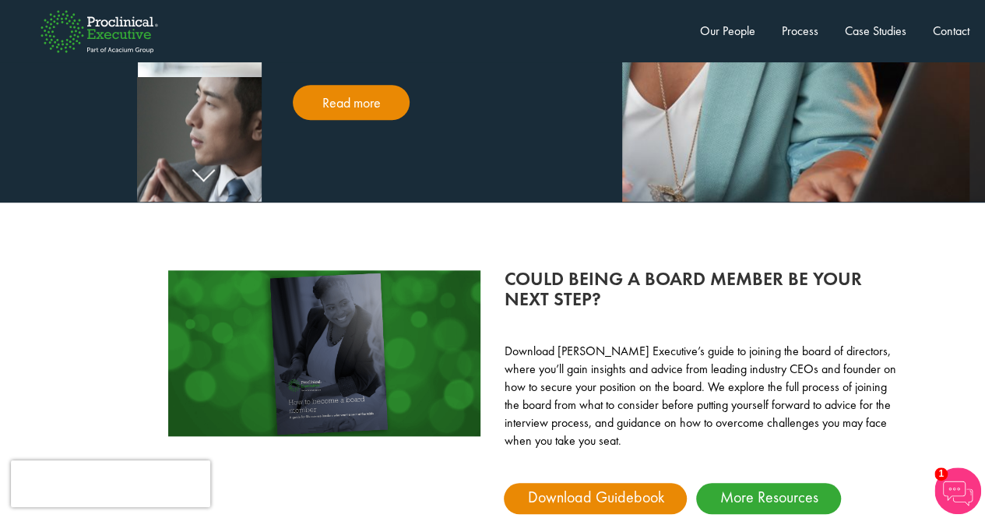
scroll to position [3503, 0]
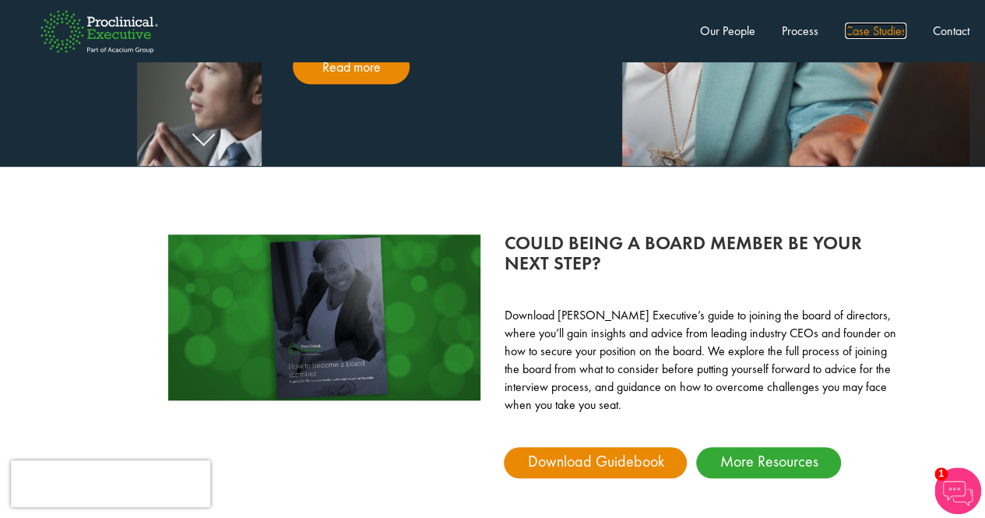
click at [845, 26] on link "Case Studies" at bounding box center [875, 31] width 61 height 16
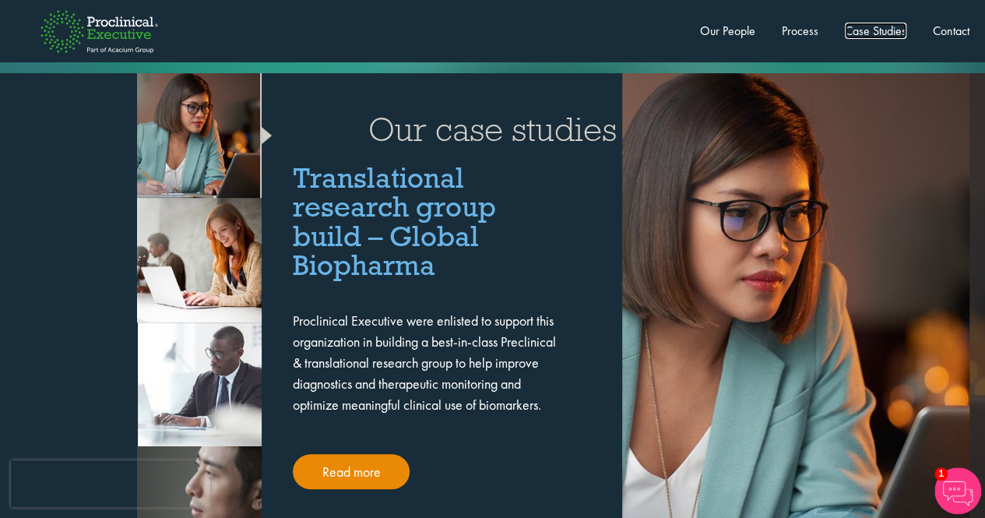
scroll to position [3059, 0]
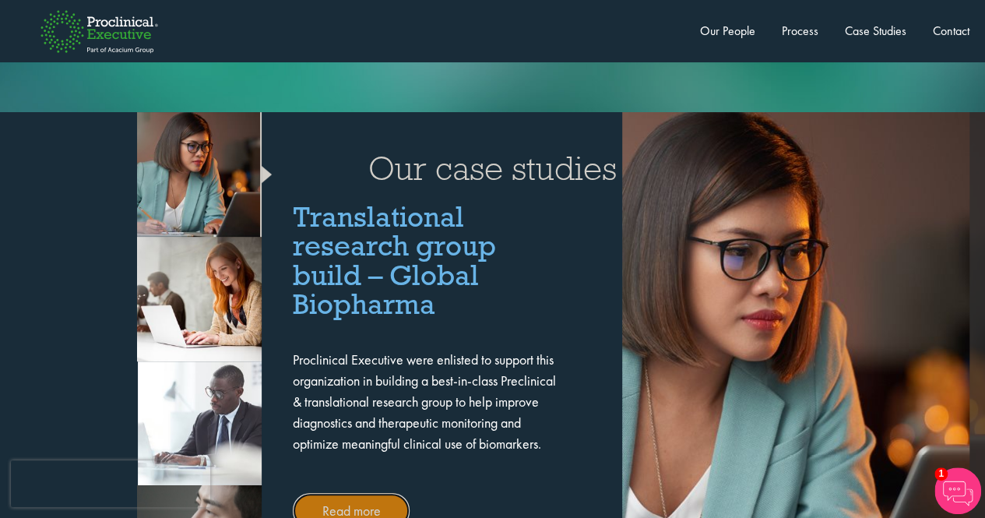
click at [361, 493] on link "Read more" at bounding box center [351, 510] width 117 height 35
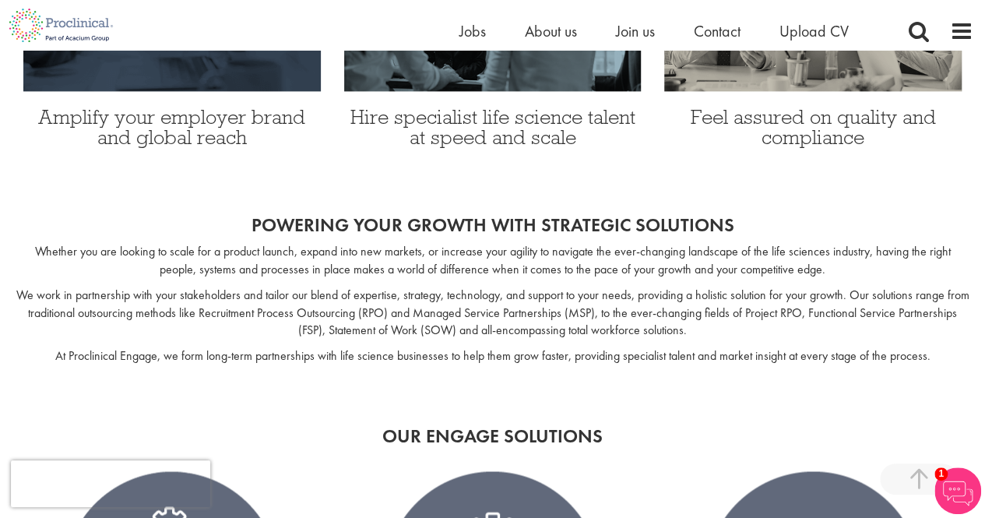
scroll to position [1090, 0]
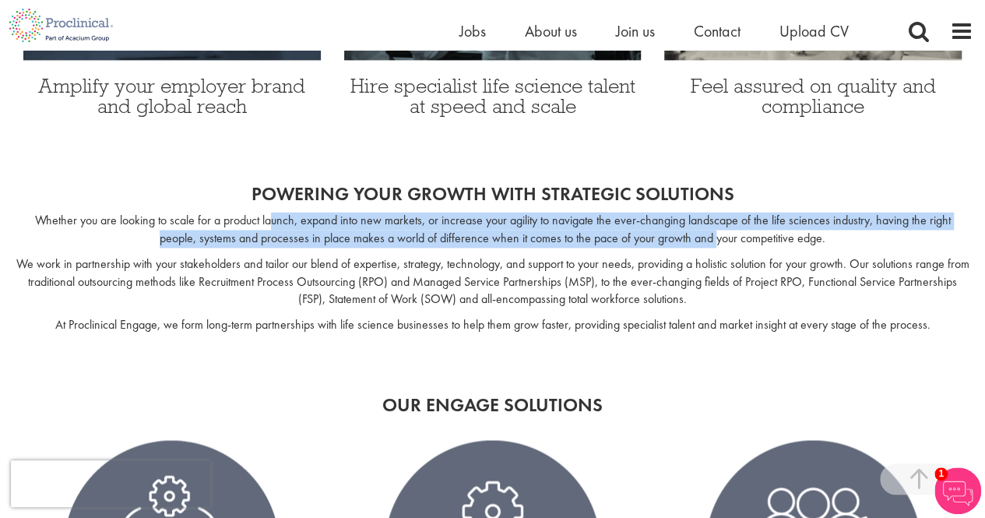
drag, startPoint x: 270, startPoint y: 212, endPoint x: 713, endPoint y: 240, distance: 443.7
click at [714, 245] on p "Whether you are looking to scale for a product launch, expand into new markets,…" at bounding box center [493, 230] width 954 height 36
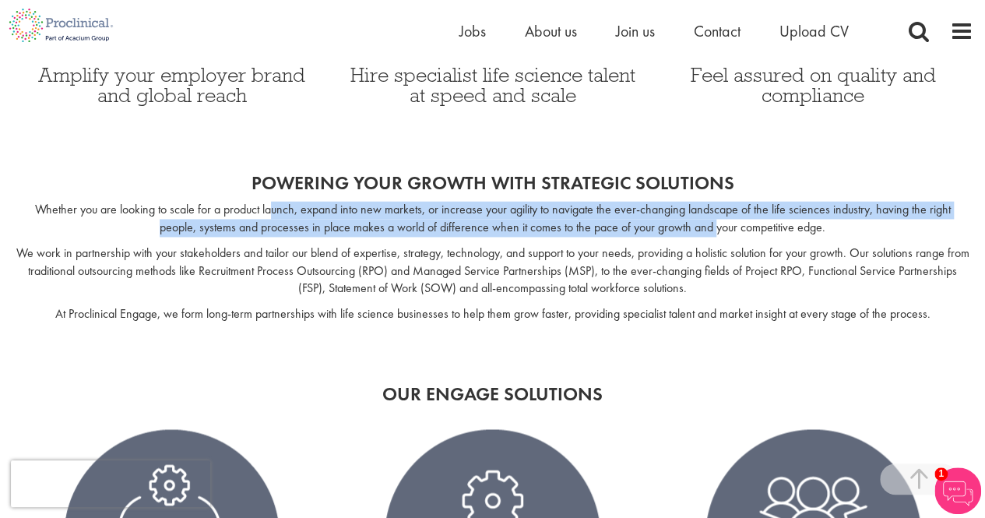
scroll to position [1168, 0]
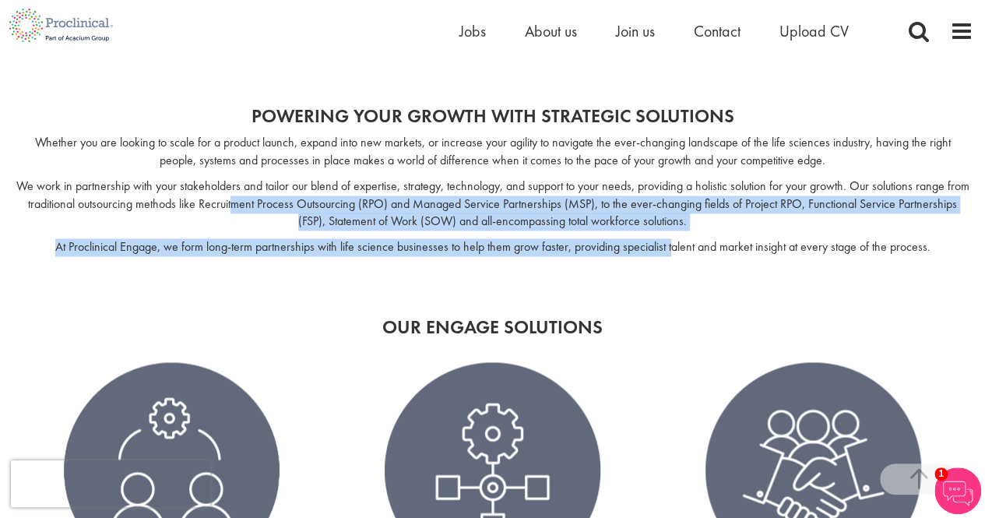
drag, startPoint x: 248, startPoint y: 206, endPoint x: 627, endPoint y: 229, distance: 379.7
click at [669, 235] on div "Whether you are looking to scale for a product launch, expand into new markets,…" at bounding box center [492, 199] width 985 height 130
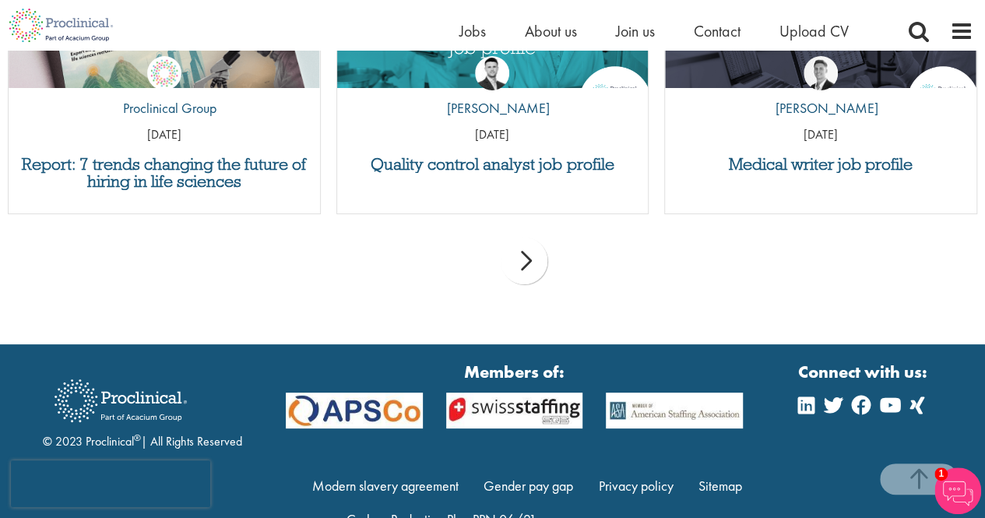
scroll to position [3008, 0]
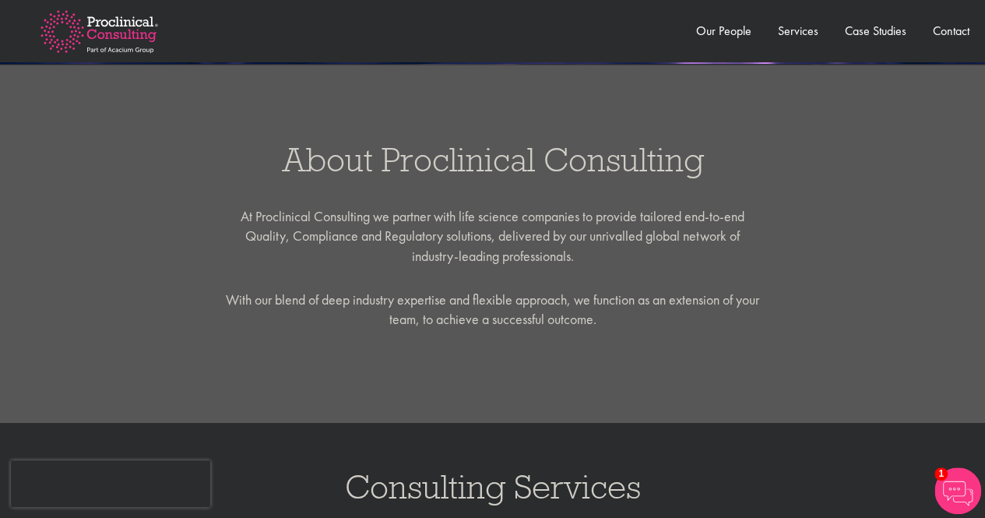
scroll to position [623, 0]
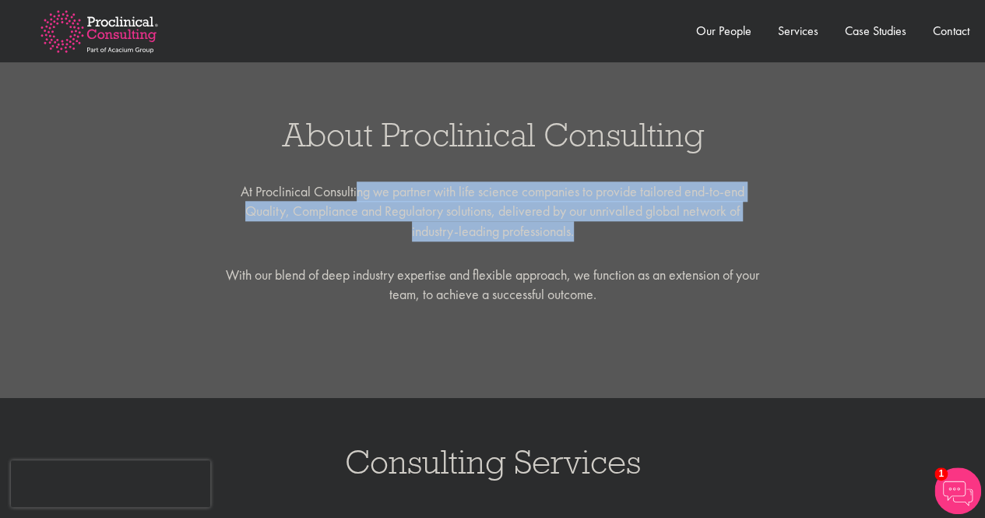
drag, startPoint x: 364, startPoint y: 188, endPoint x: 604, endPoint y: 241, distance: 246.1
click at [604, 241] on div "About Proclinical Consulting At Proclinical Consulting we partner with life sci…" at bounding box center [493, 211] width 954 height 187
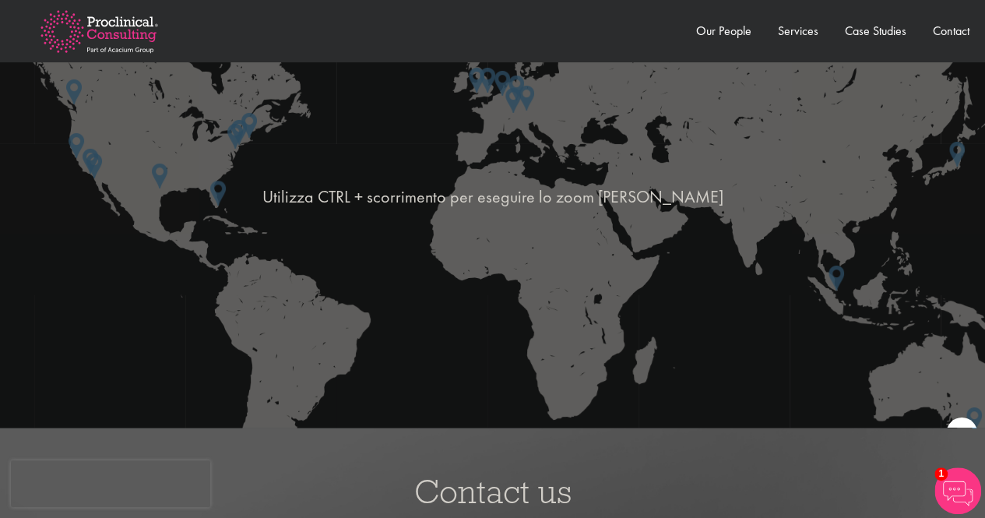
scroll to position [2646, 0]
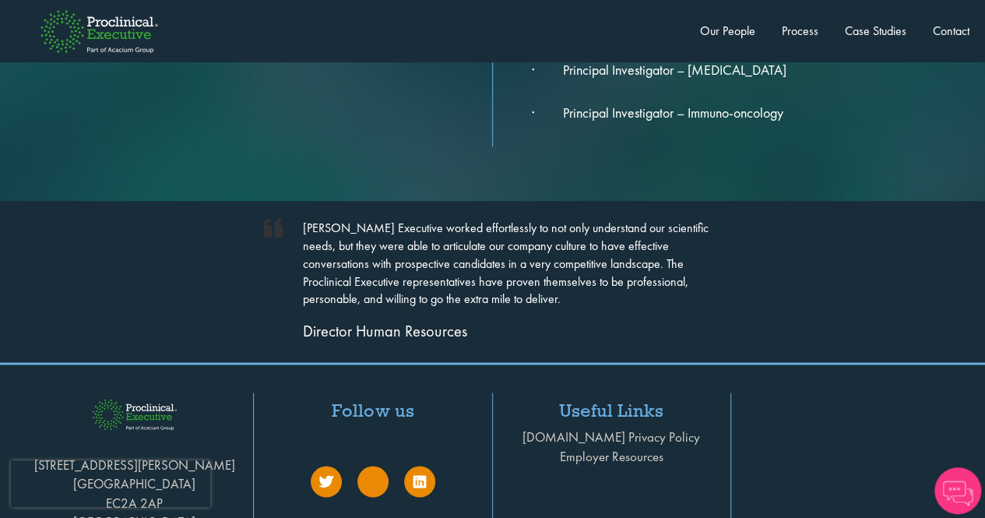
scroll to position [1275, 0]
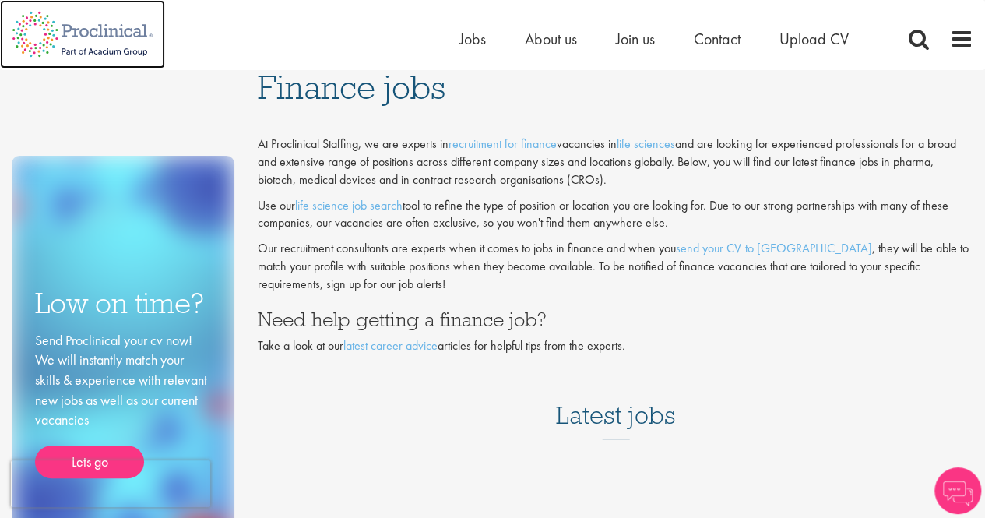
click at [101, 25] on img at bounding box center [82, 34] width 165 height 68
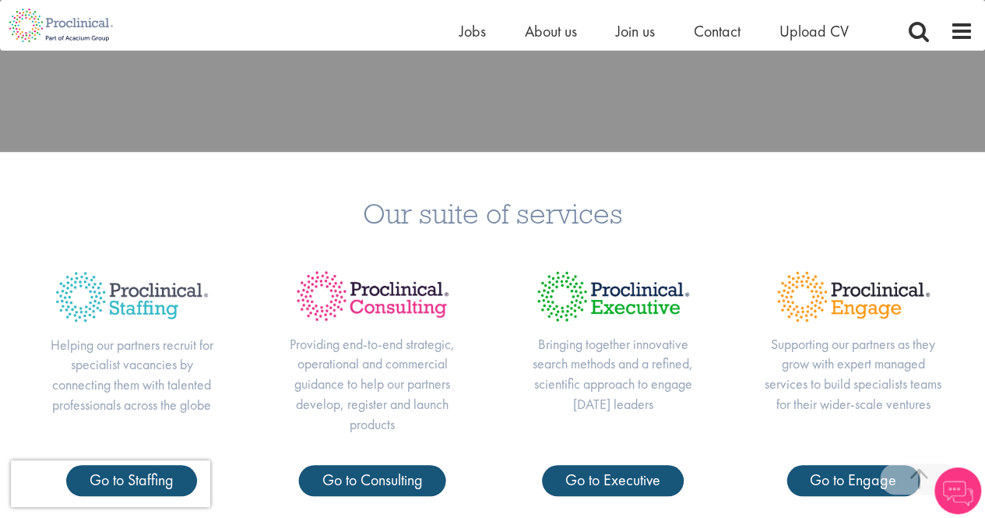
scroll to position [545, 0]
